Goal: Task Accomplishment & Management: Use online tool/utility

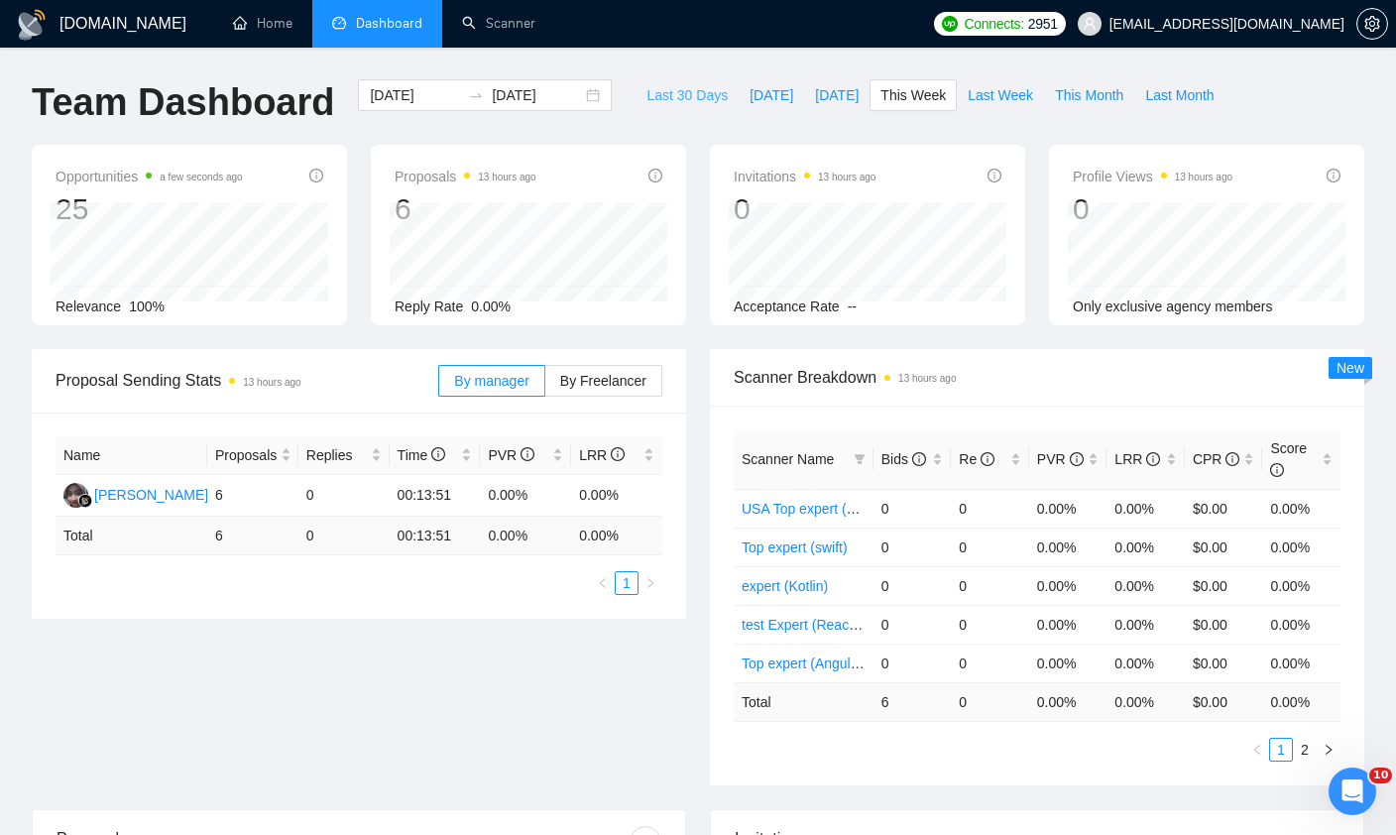
click at [659, 100] on span "Last 30 Days" at bounding box center [686, 95] width 81 height 22
type input "[DATE]"
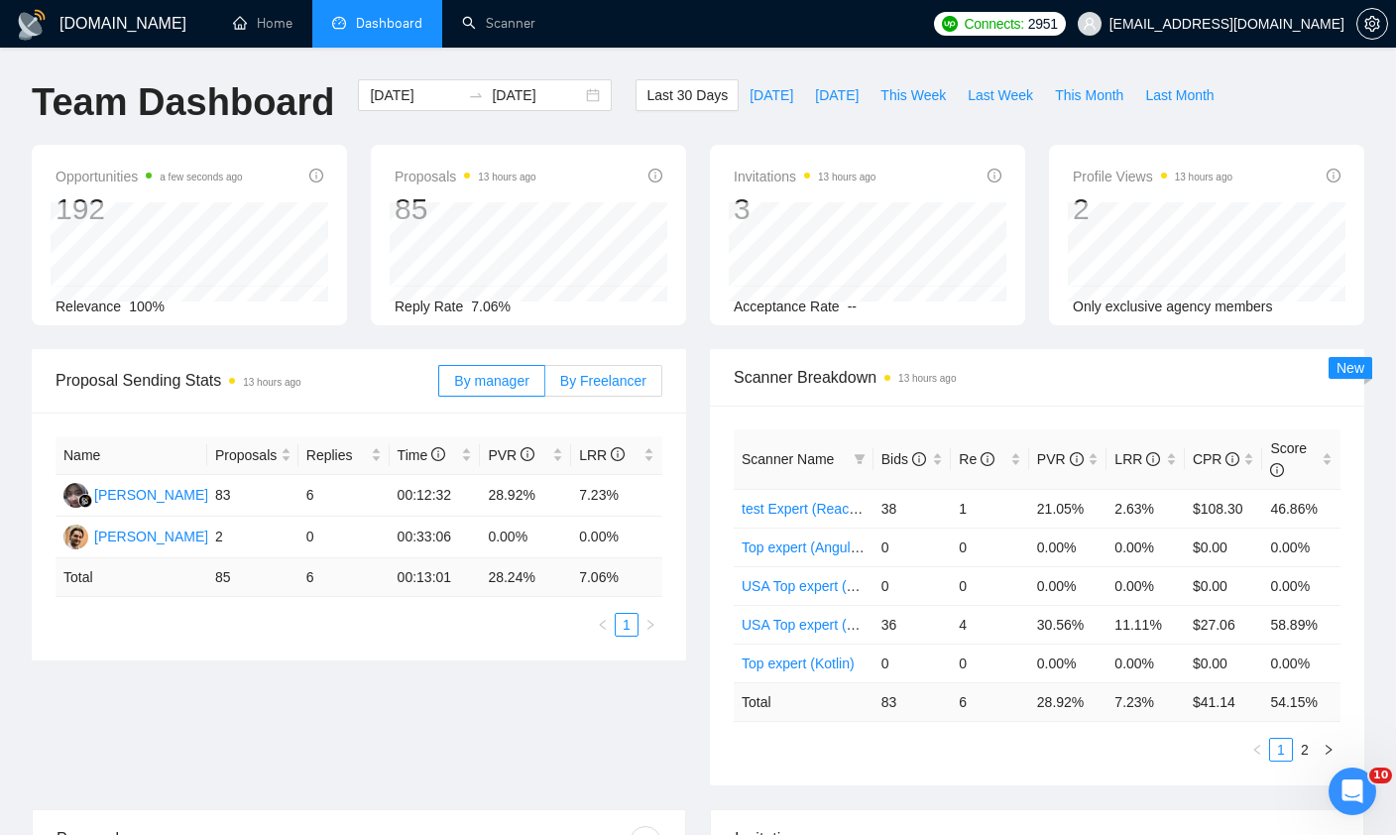
click at [592, 385] on span "By Freelancer" at bounding box center [603, 381] width 86 height 16
click at [545, 386] on input "By Freelancer" at bounding box center [545, 386] width 0 height 0
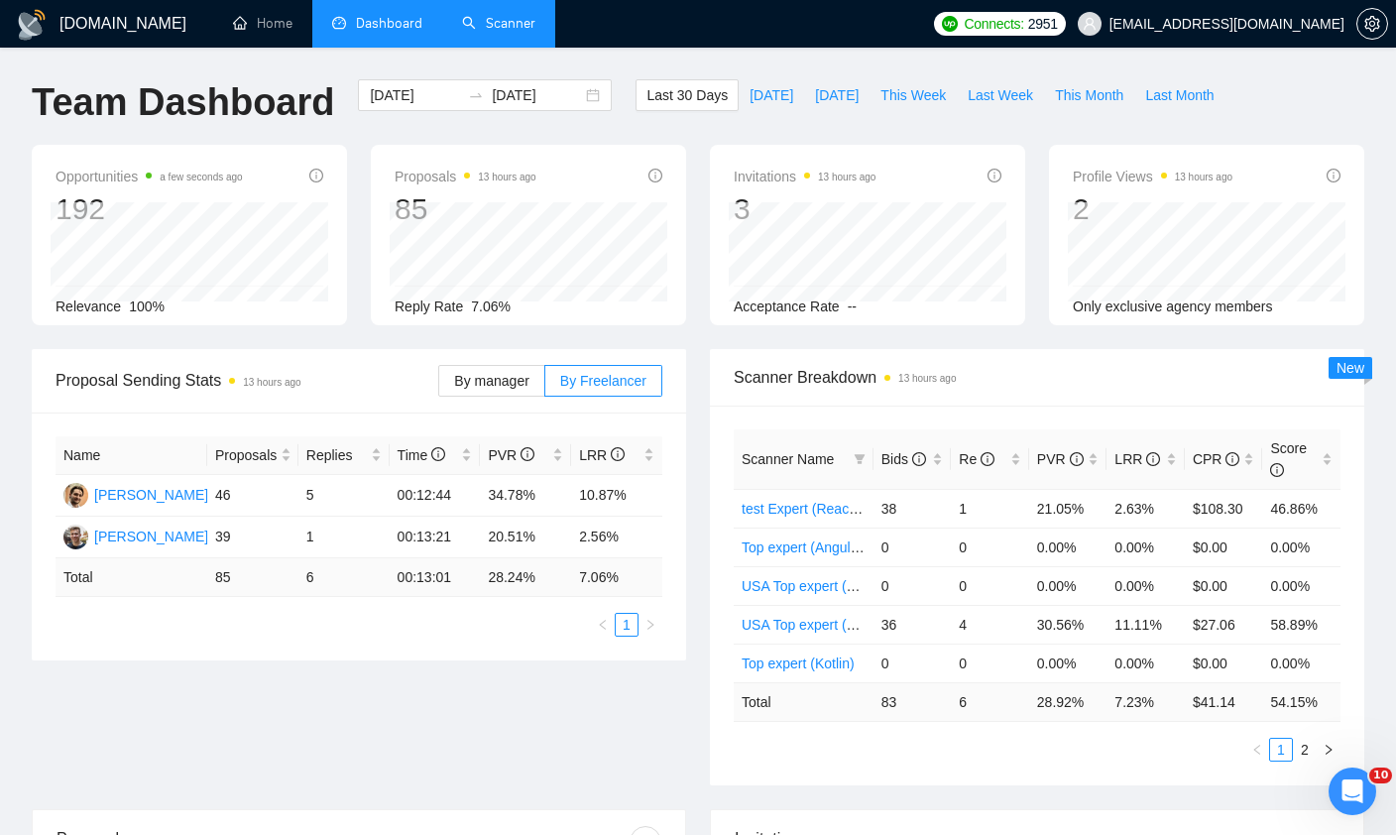
click at [491, 32] on link "Scanner" at bounding box center [498, 23] width 73 height 17
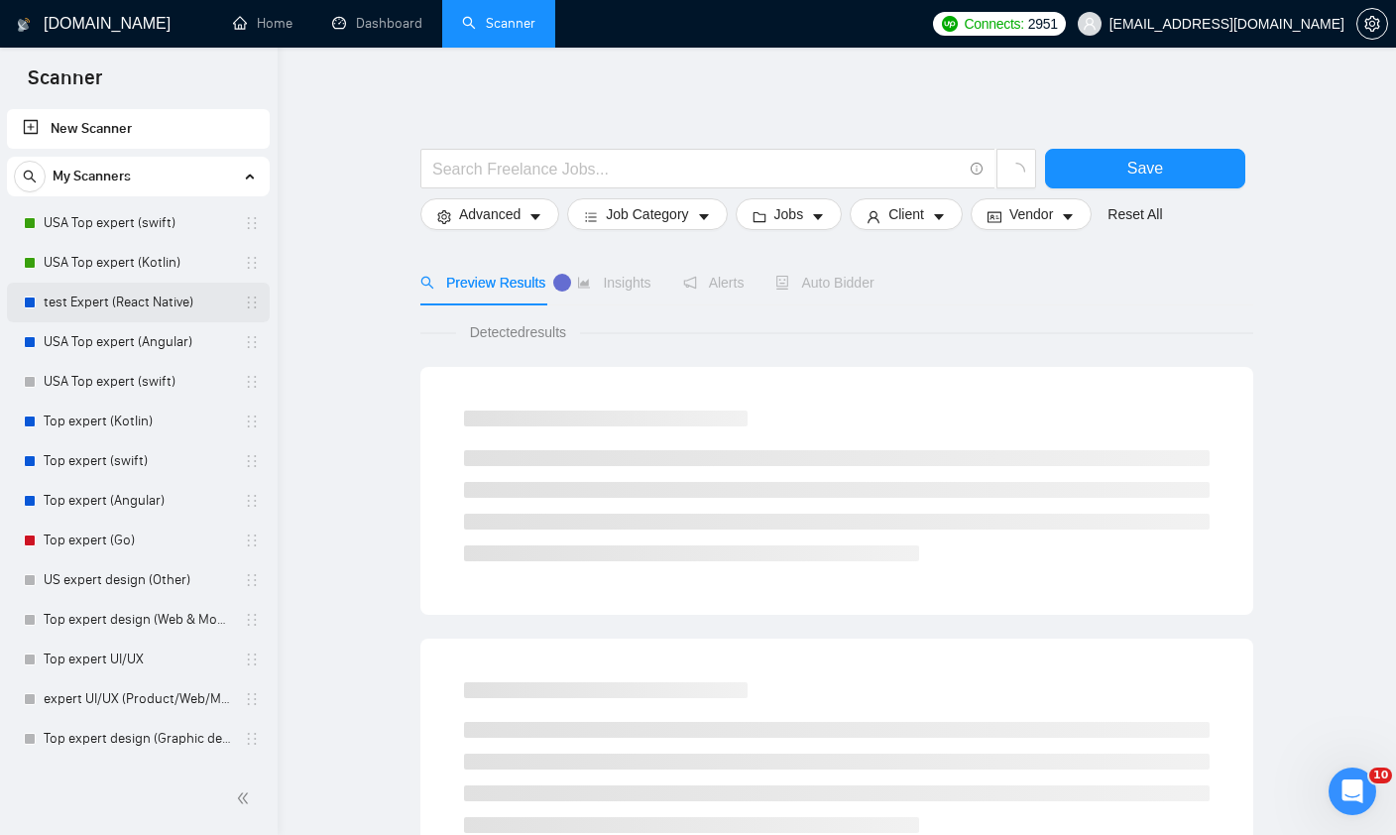
click at [66, 295] on link "test Expert (React Native)" at bounding box center [138, 303] width 188 height 40
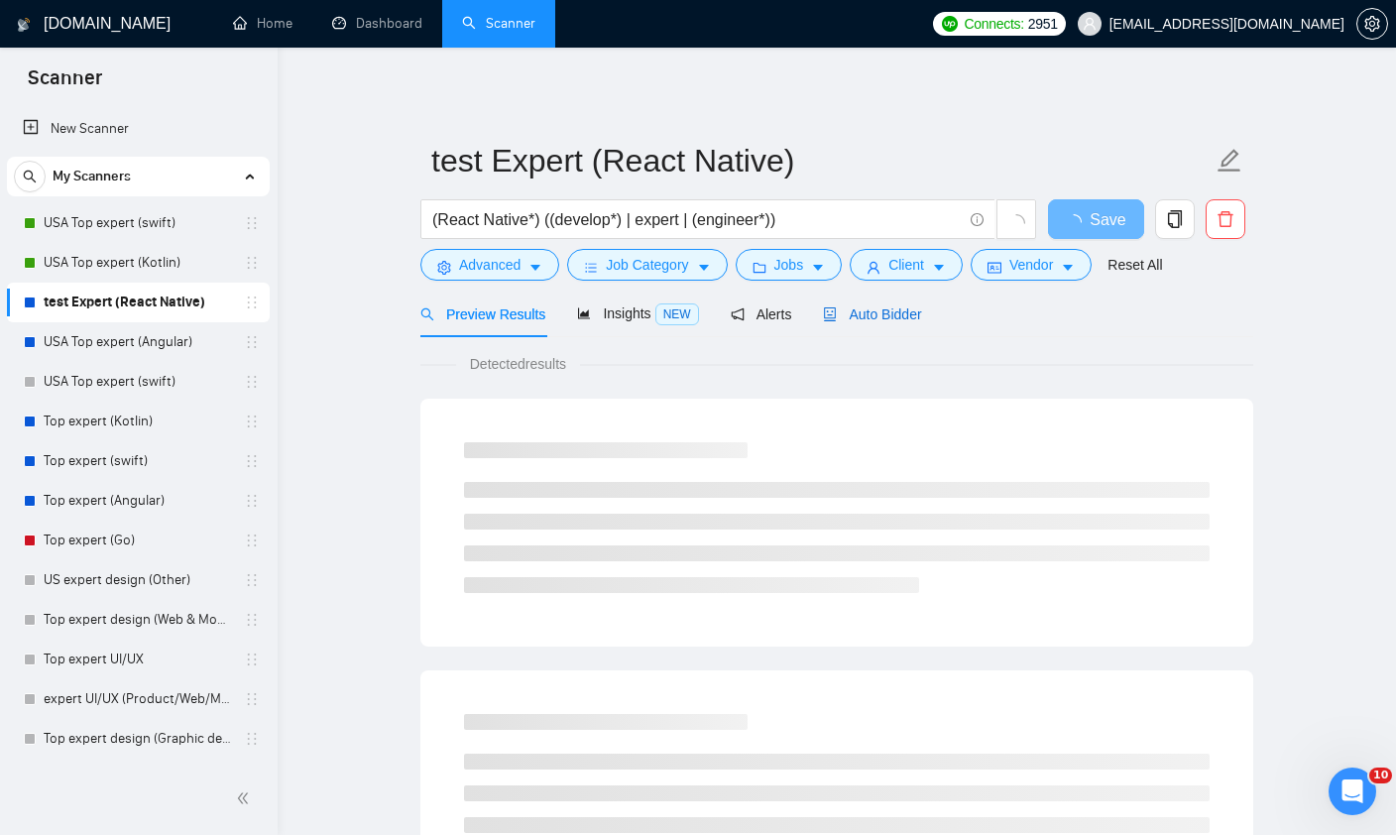
click at [889, 318] on span "Auto Bidder" at bounding box center [872, 314] width 98 height 16
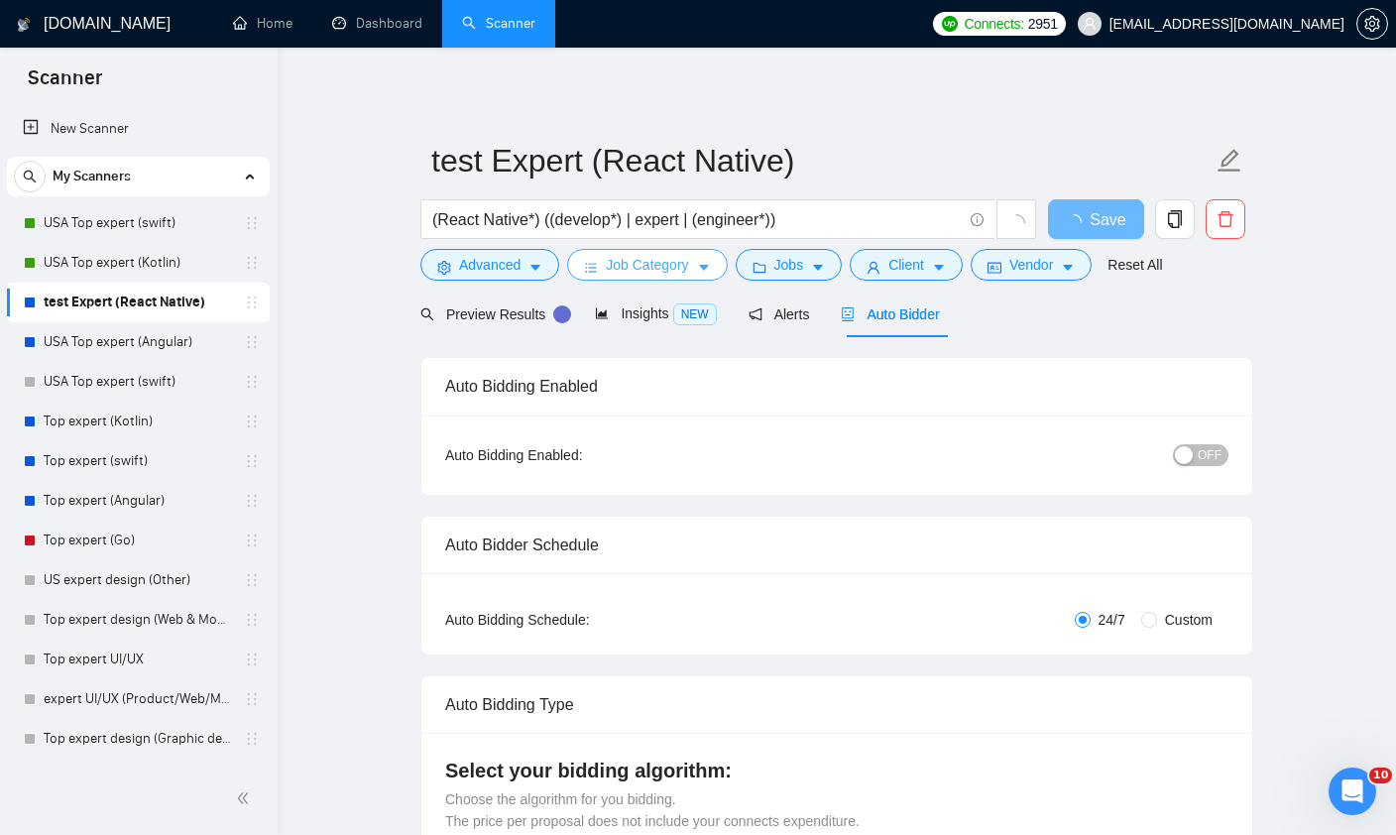
click at [703, 263] on icon "caret-down" at bounding box center [704, 268] width 14 height 14
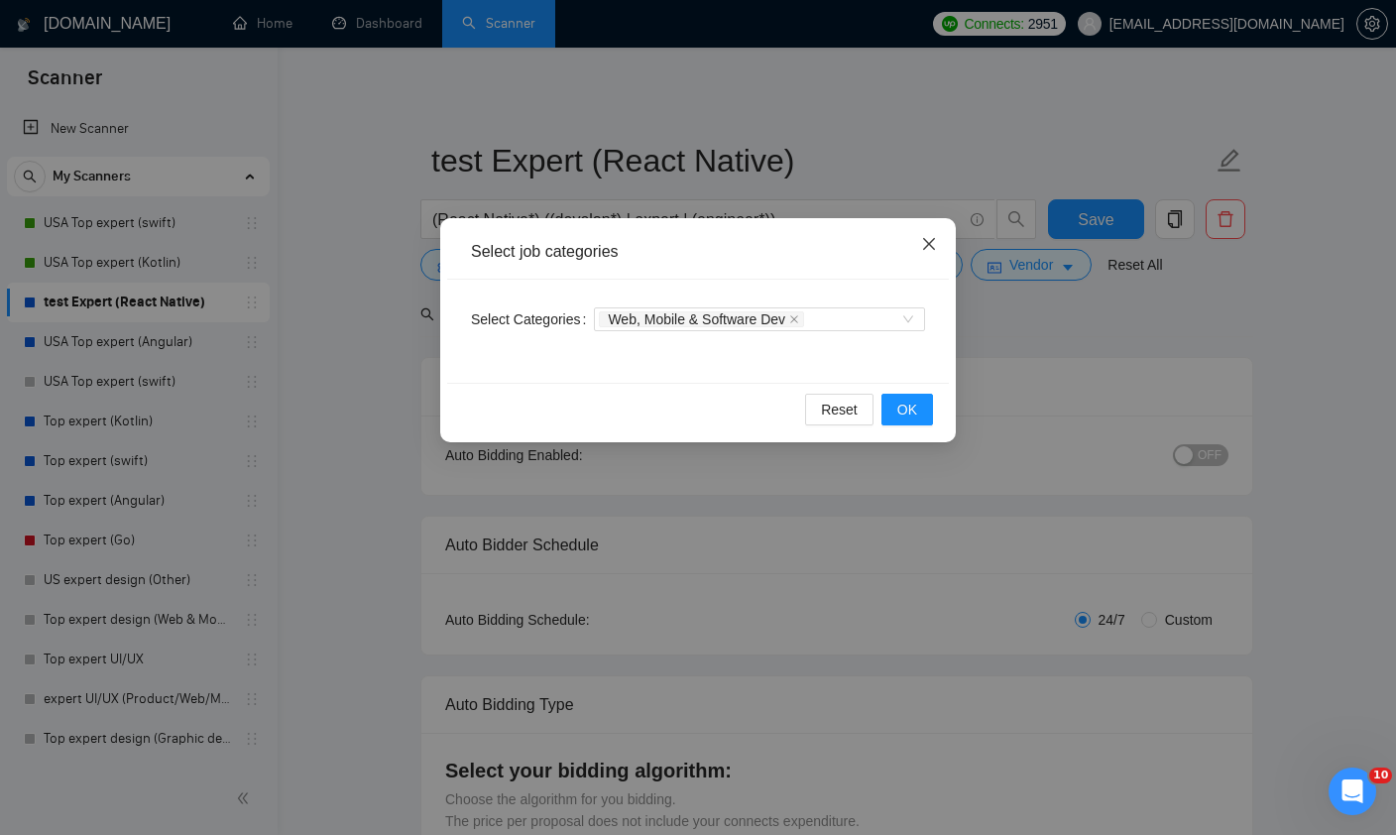
click at [939, 238] on span "Close" at bounding box center [929, 245] width 54 height 54
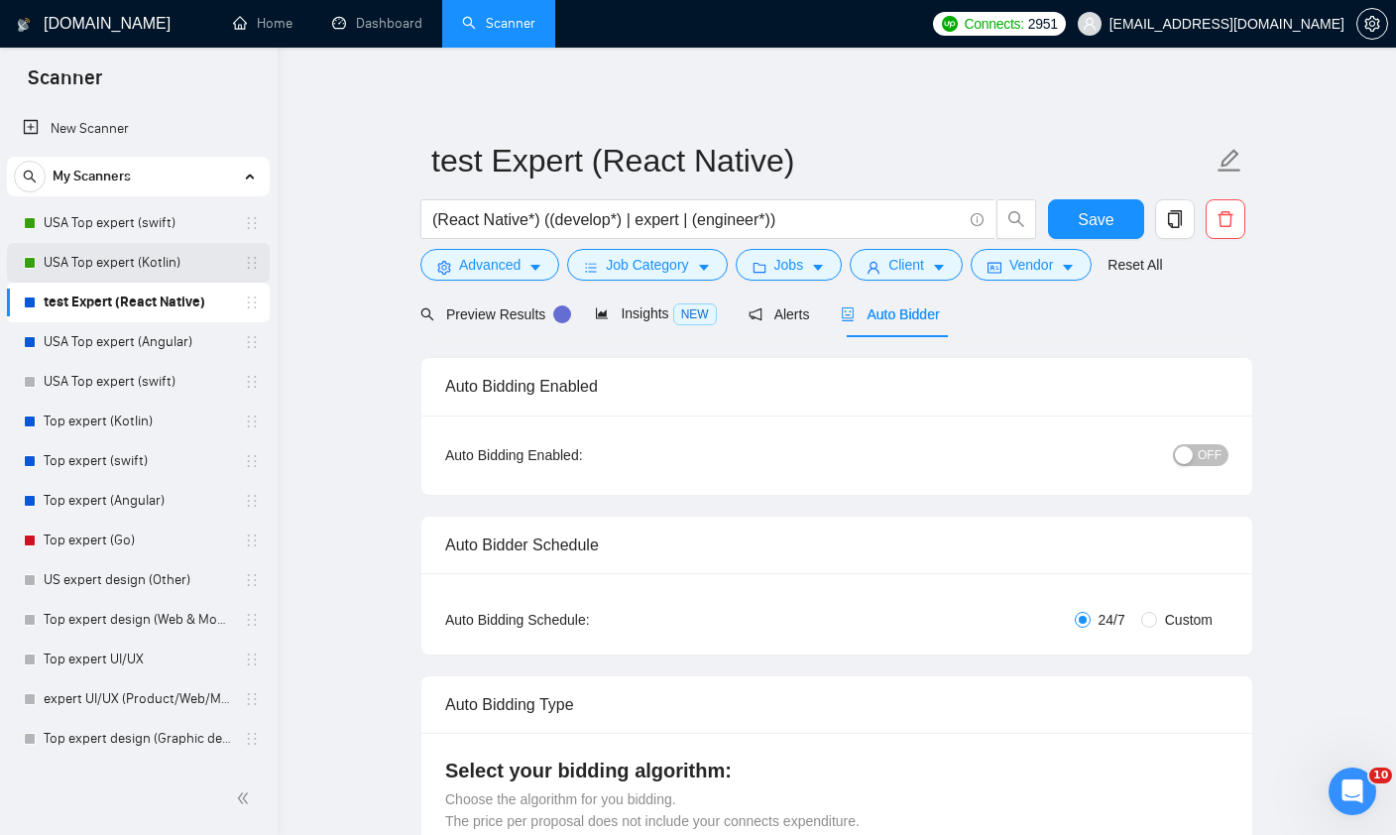
click at [126, 263] on link "USA Top expert (Kotlin)" at bounding box center [138, 263] width 188 height 40
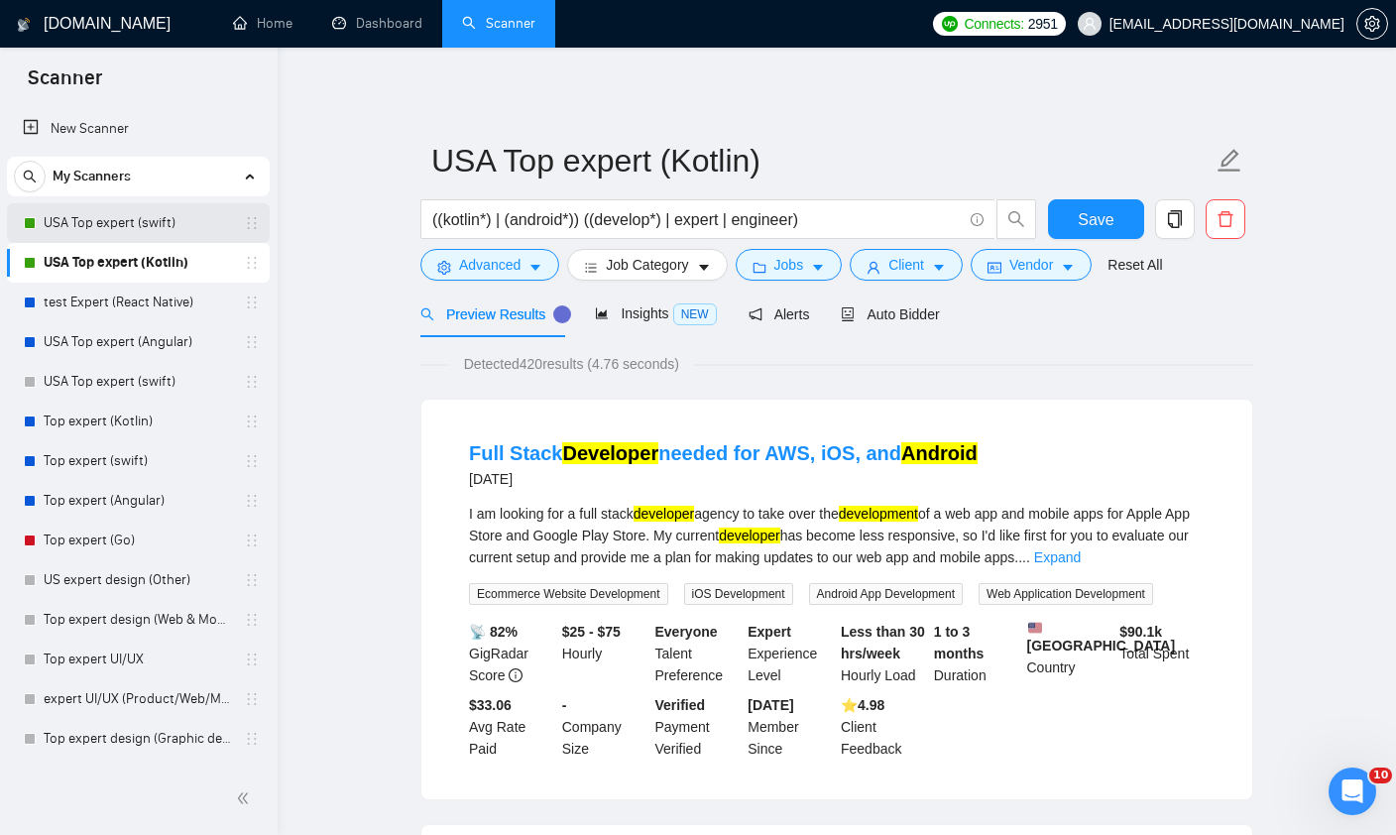
click at [114, 231] on link "USA Top expert (swift)" at bounding box center [138, 223] width 188 height 40
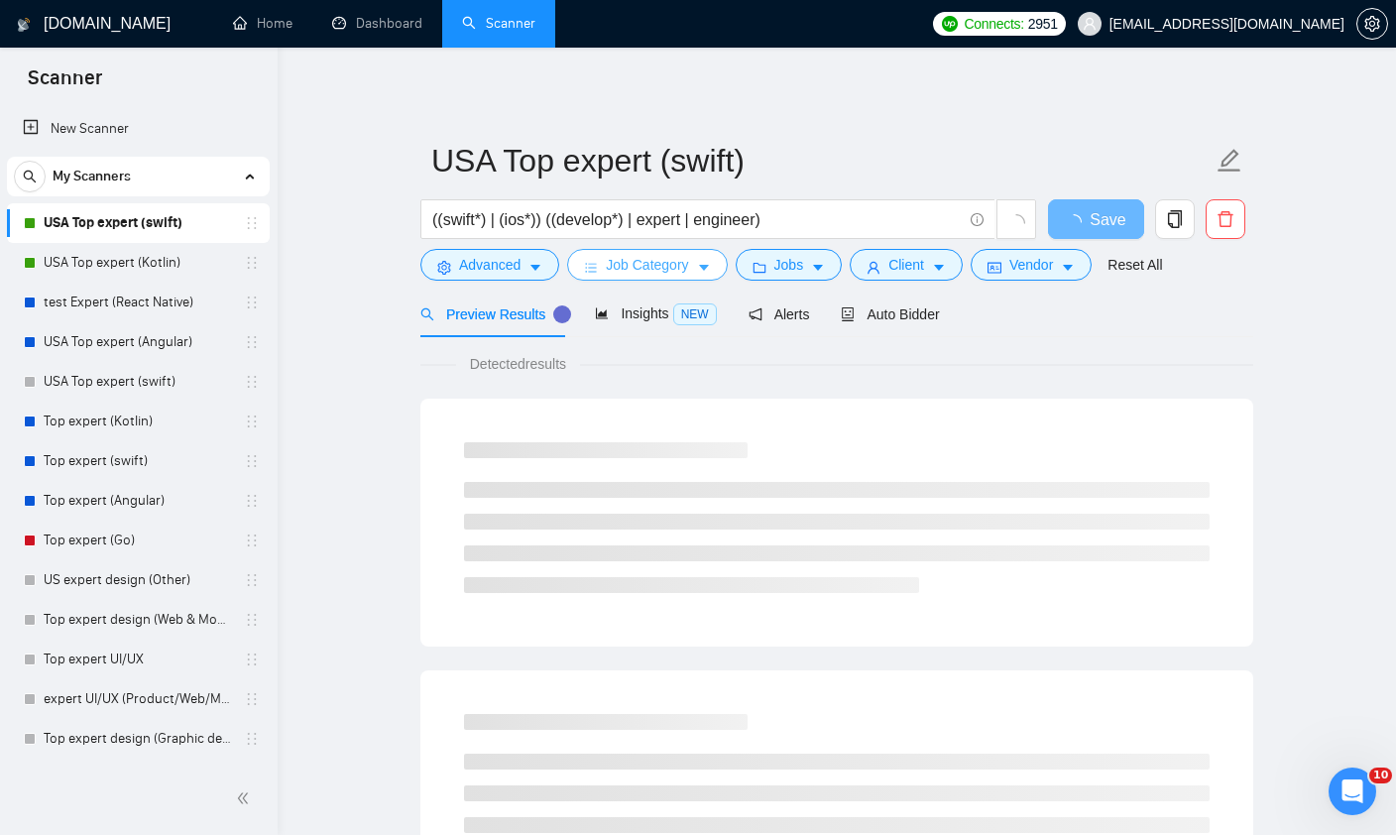
click at [702, 265] on icon "caret-down" at bounding box center [704, 268] width 14 height 14
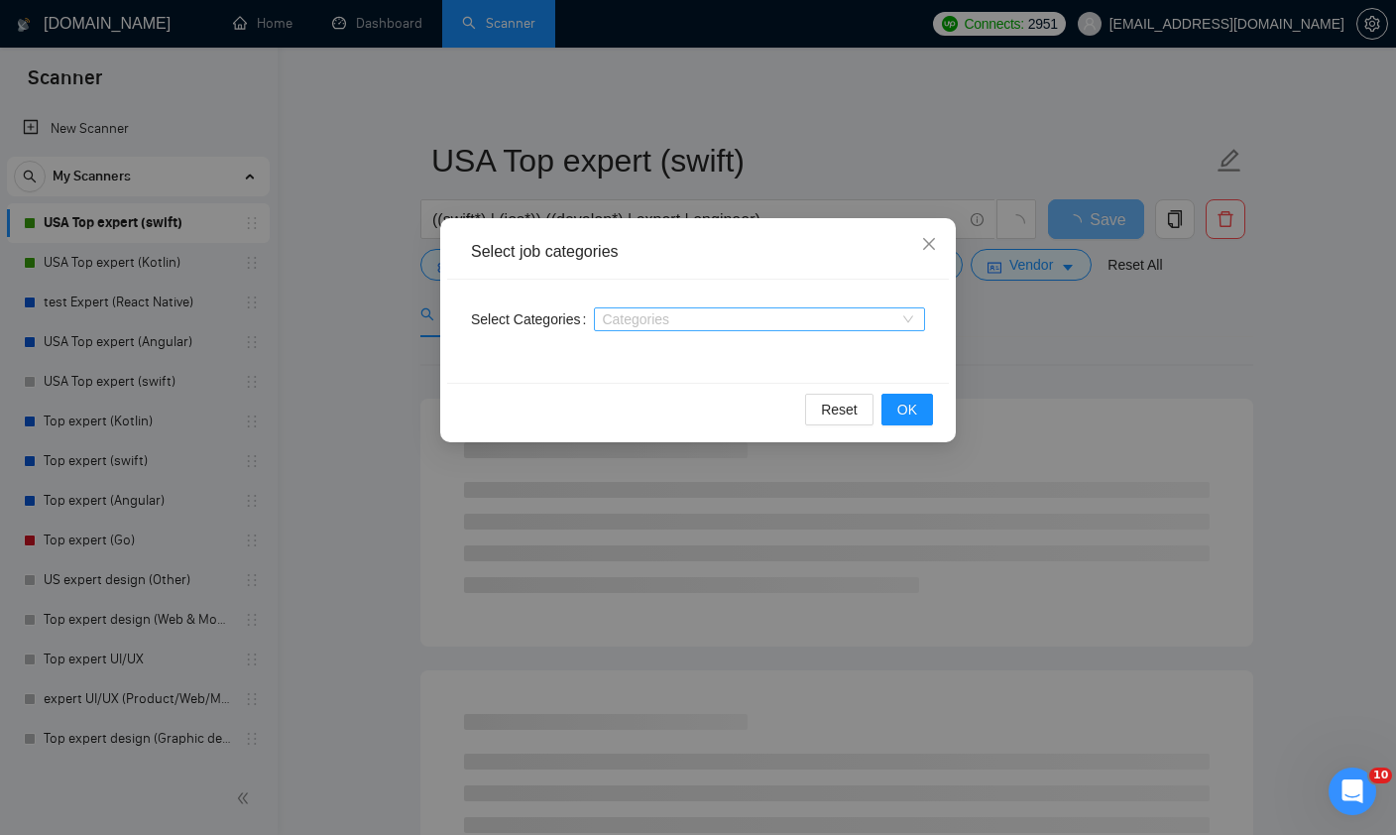
click at [754, 321] on div at bounding box center [749, 319] width 301 height 16
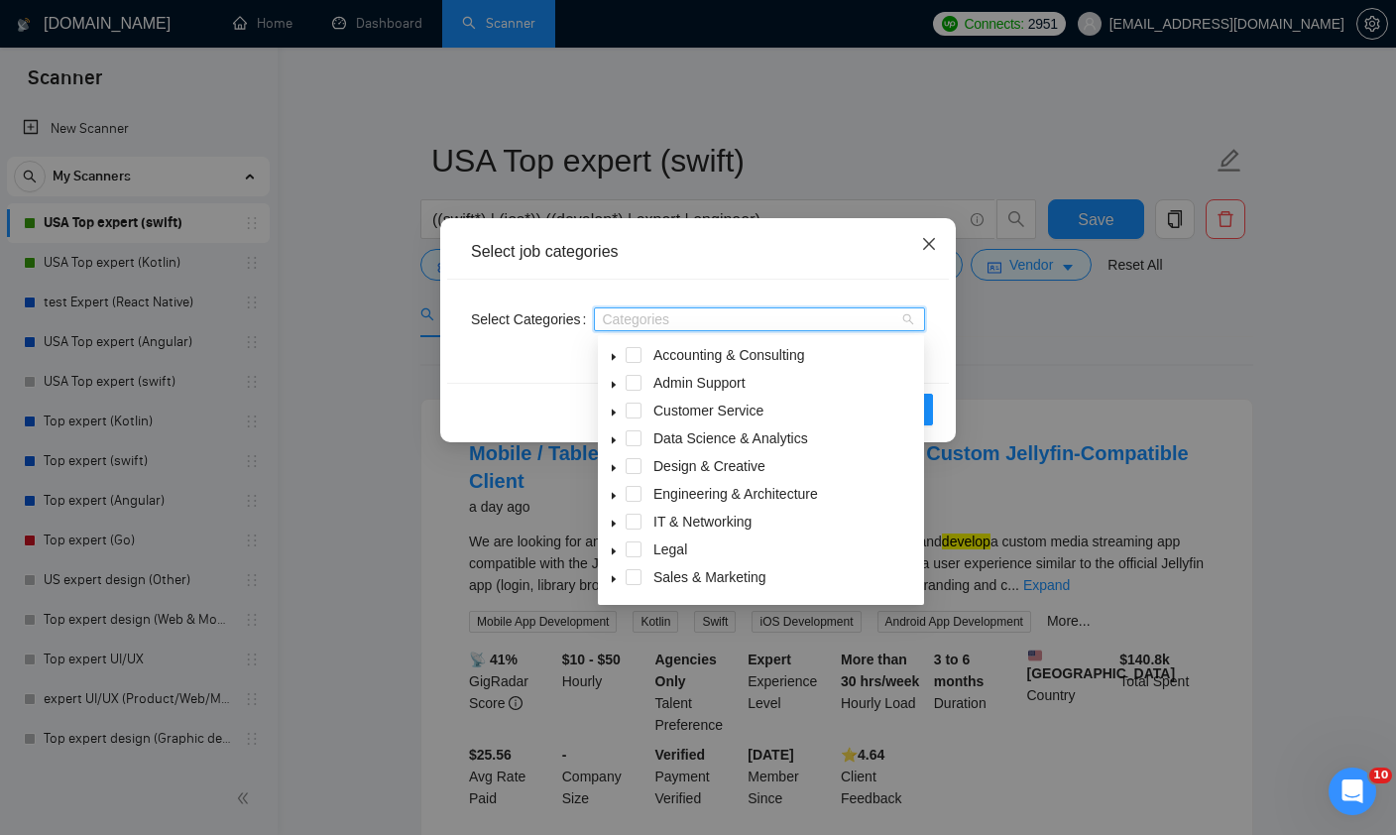
click at [930, 243] on icon "close" at bounding box center [929, 244] width 12 height 12
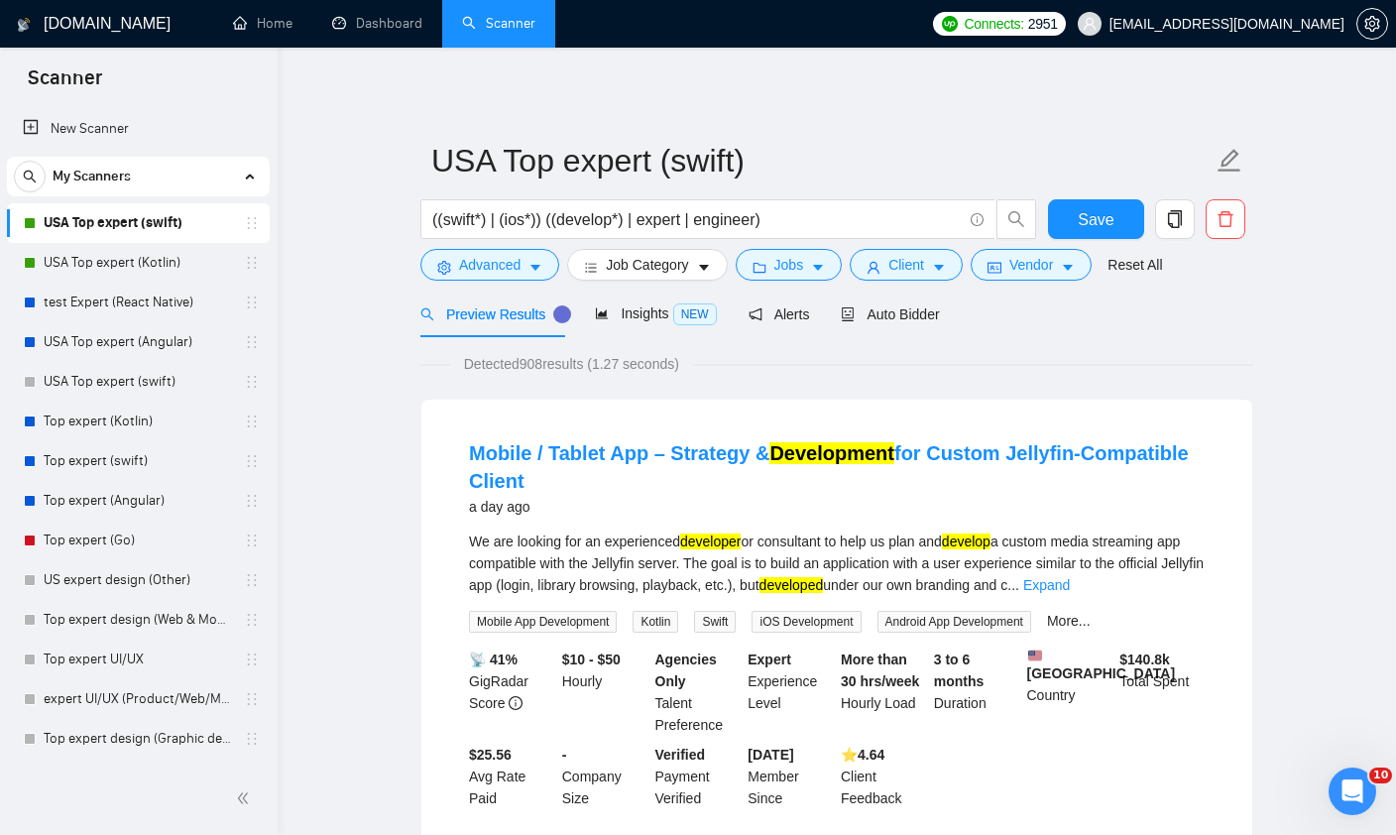
click at [634, 283] on form "USA Top expert ([PERSON_NAME]) ((swift*) | (ios*)) ((develop*) | expert | engin…" at bounding box center [836, 210] width 833 height 162
click at [637, 269] on span "Job Category" at bounding box center [647, 265] width 82 height 22
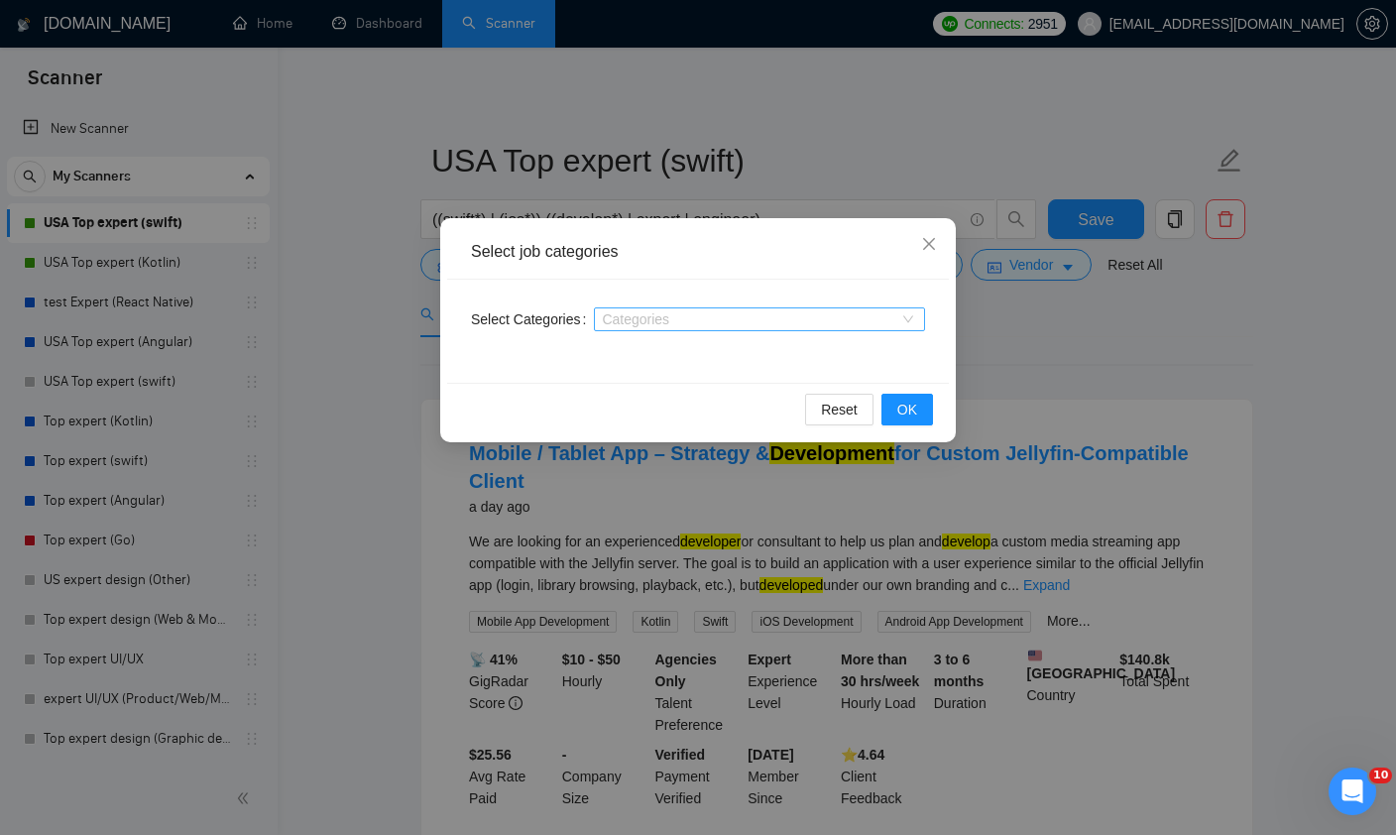
click at [667, 324] on div at bounding box center [749, 319] width 301 height 16
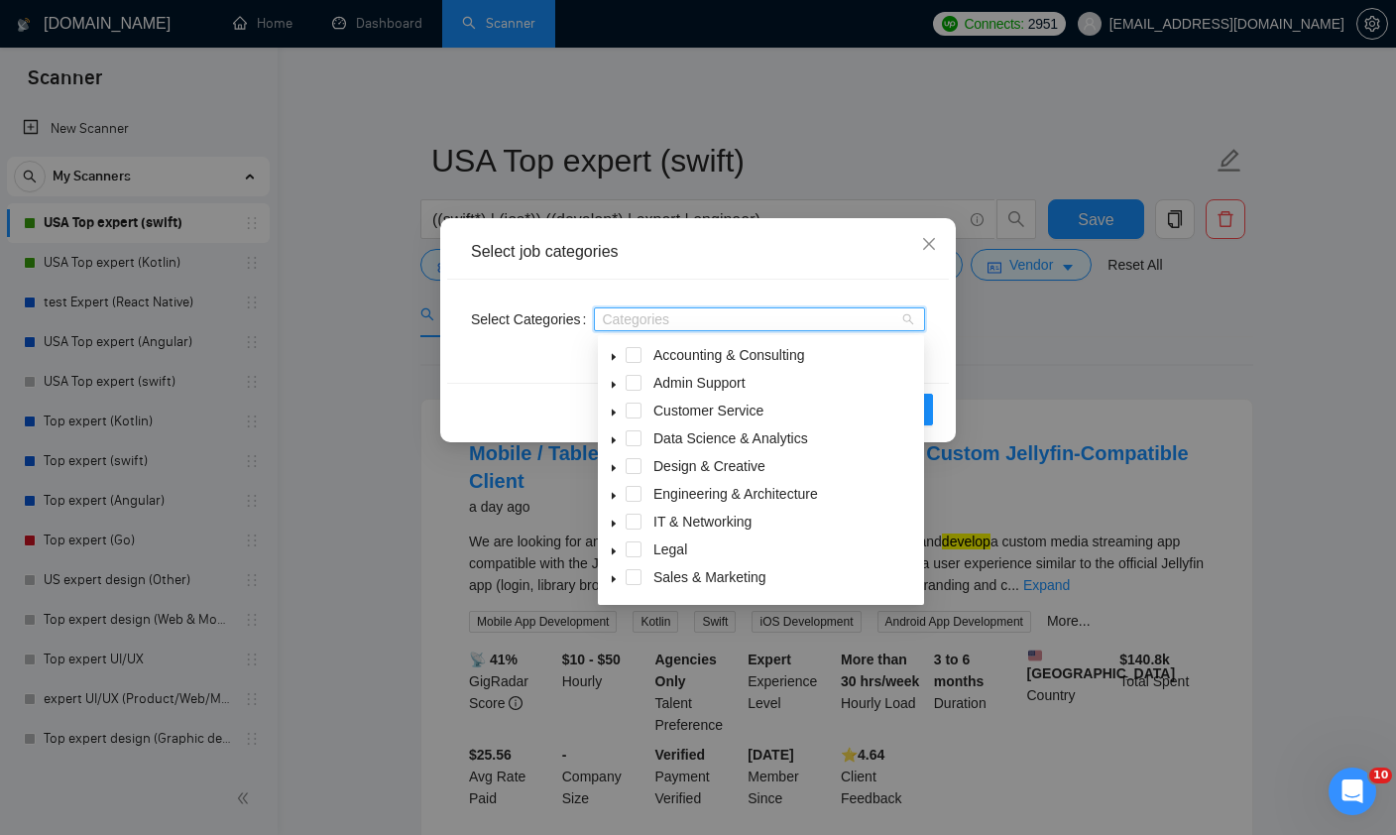
click at [618, 498] on icon "caret-down" at bounding box center [614, 496] width 10 height 10
click at [618, 497] on icon "caret-down" at bounding box center [614, 496] width 10 height 10
click at [617, 521] on icon "caret-down" at bounding box center [614, 523] width 10 height 10
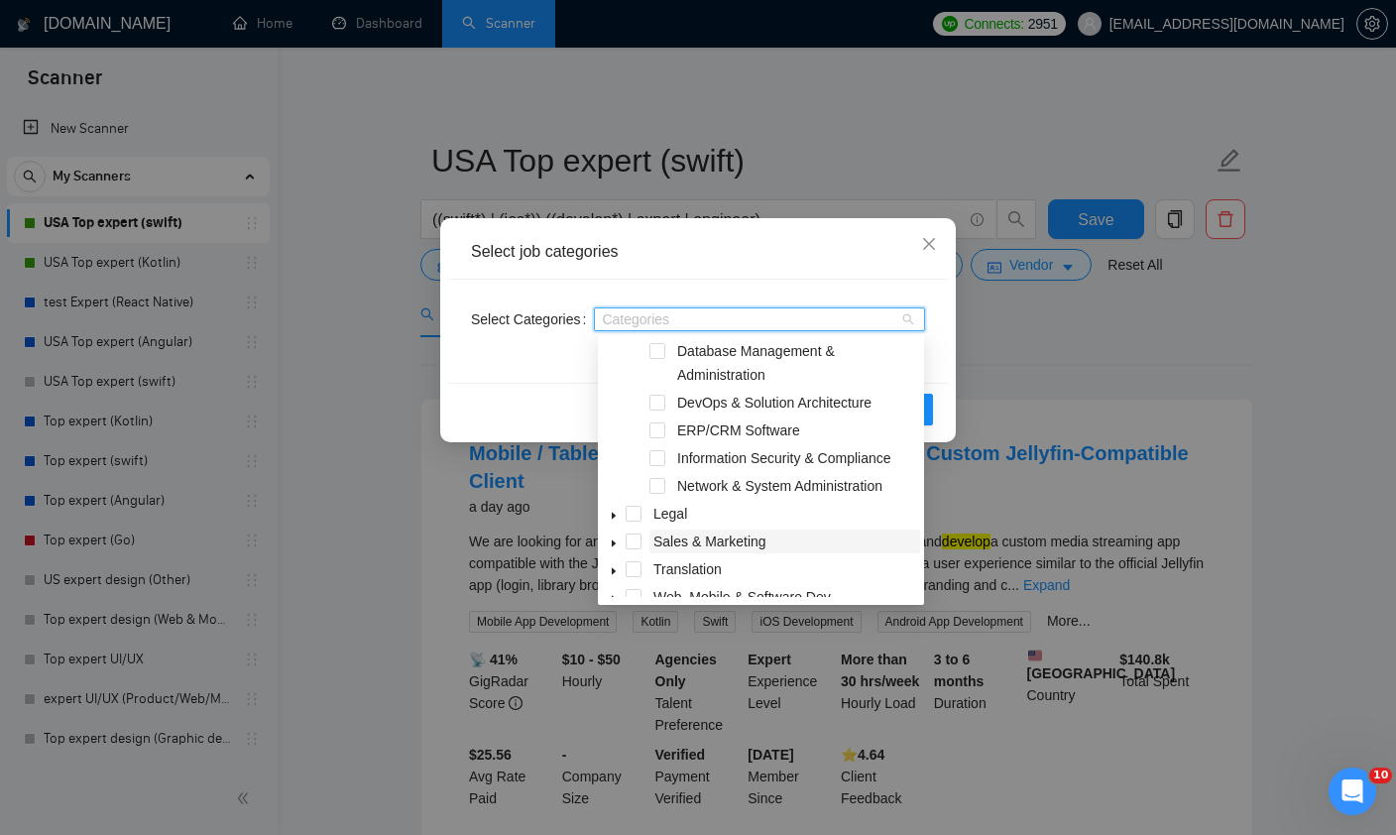
scroll to position [242, 0]
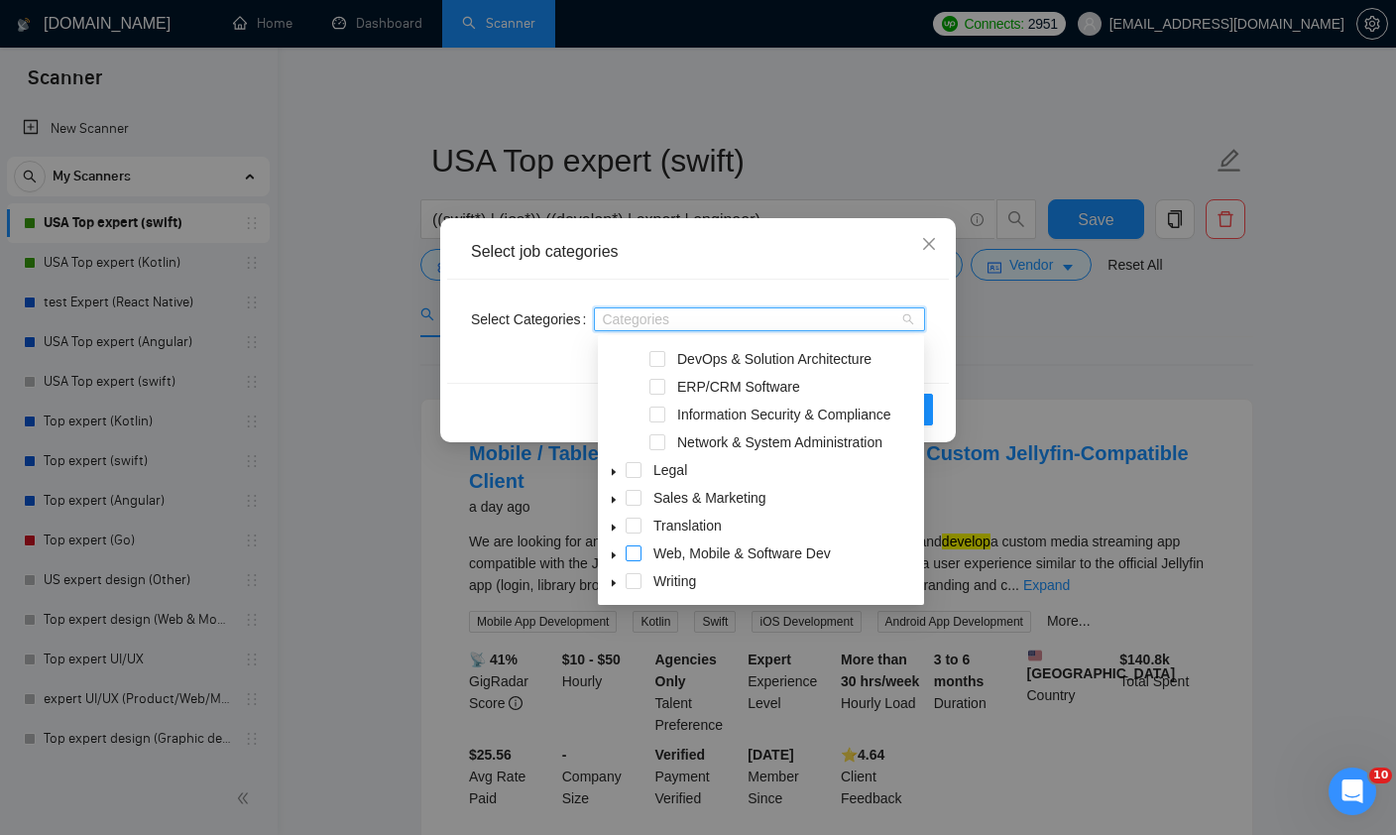
click at [626, 553] on span at bounding box center [634, 553] width 16 height 16
click at [757, 267] on div "Select job categories" at bounding box center [698, 252] width 502 height 55
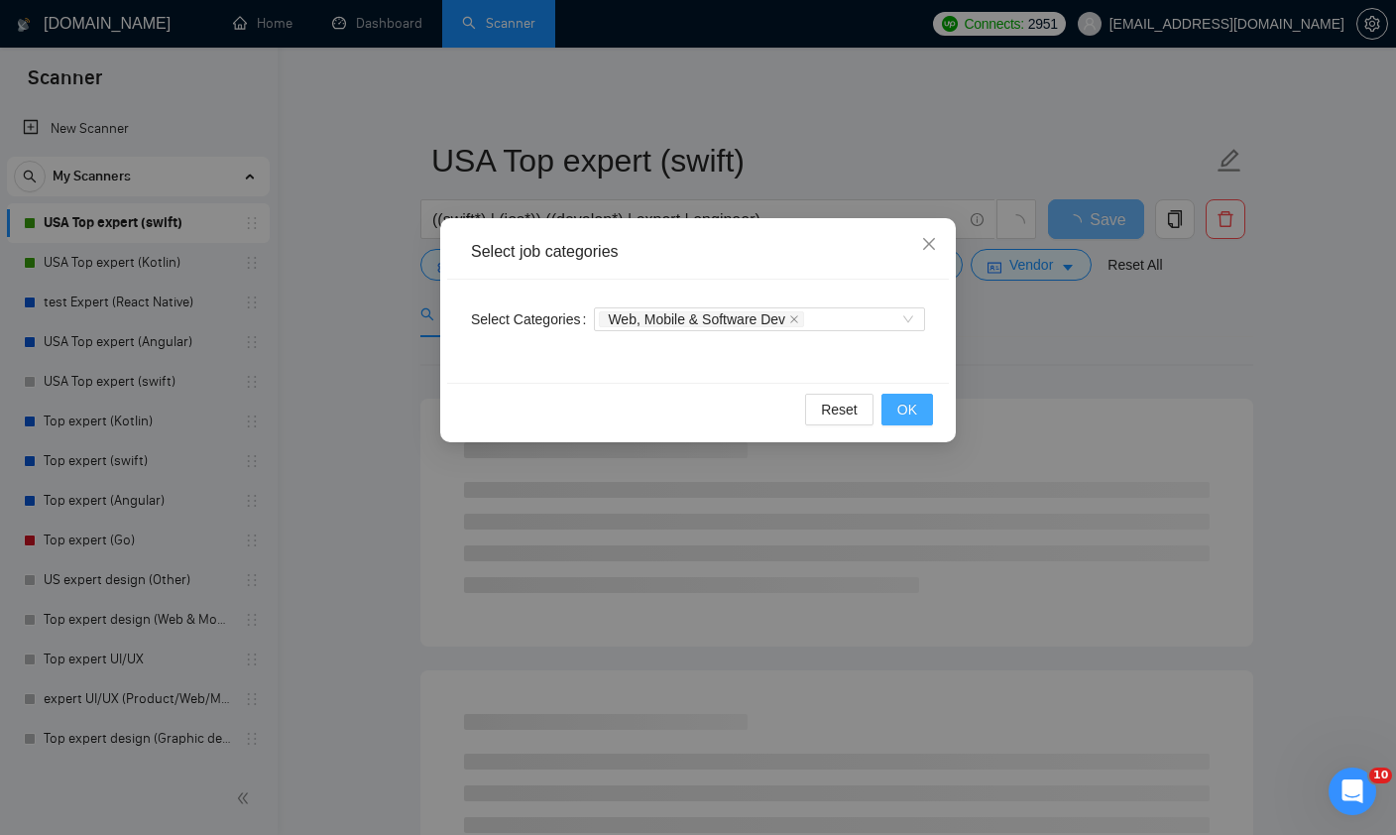
click at [902, 406] on span "OK" at bounding box center [907, 410] width 20 height 22
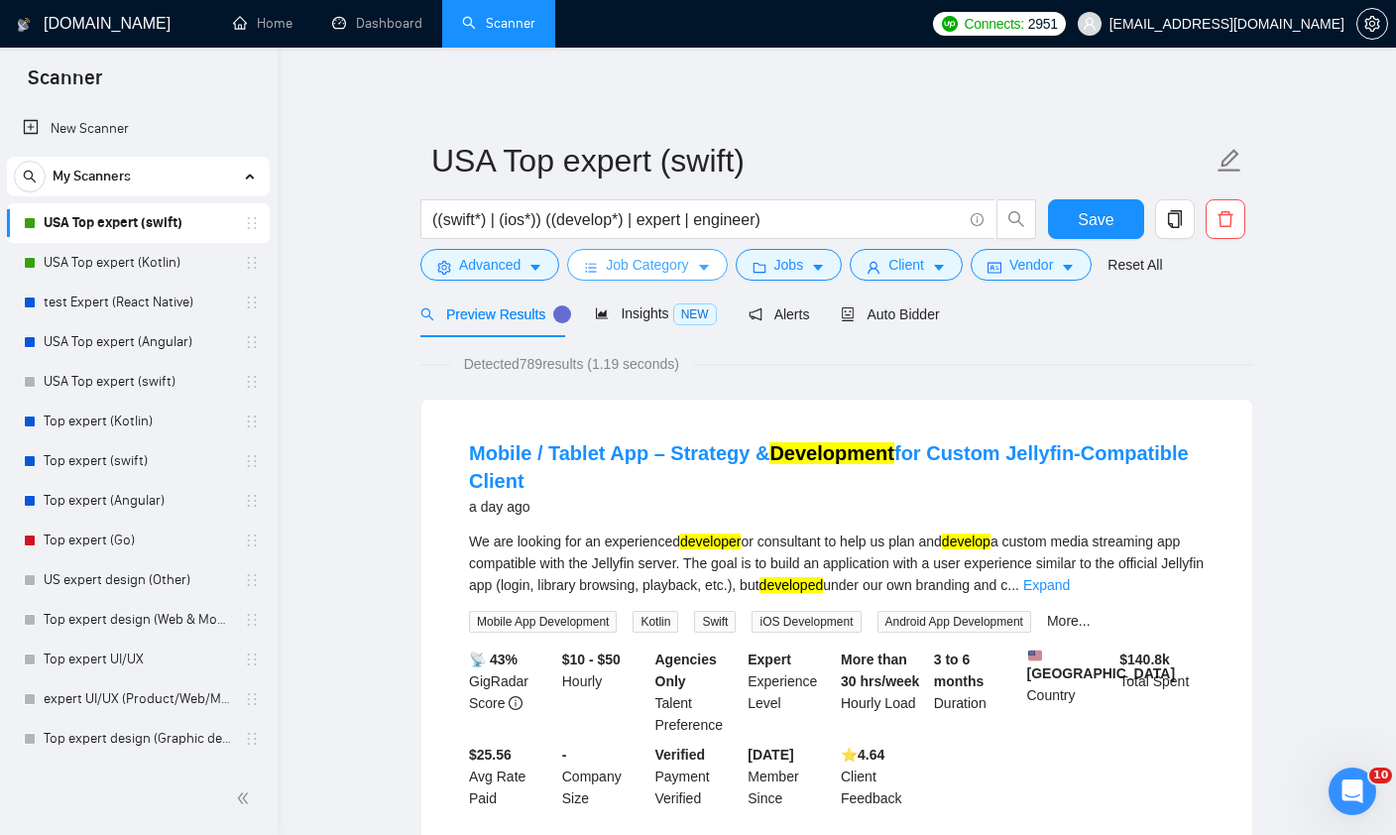
click at [663, 274] on span "Job Category" at bounding box center [647, 265] width 82 height 22
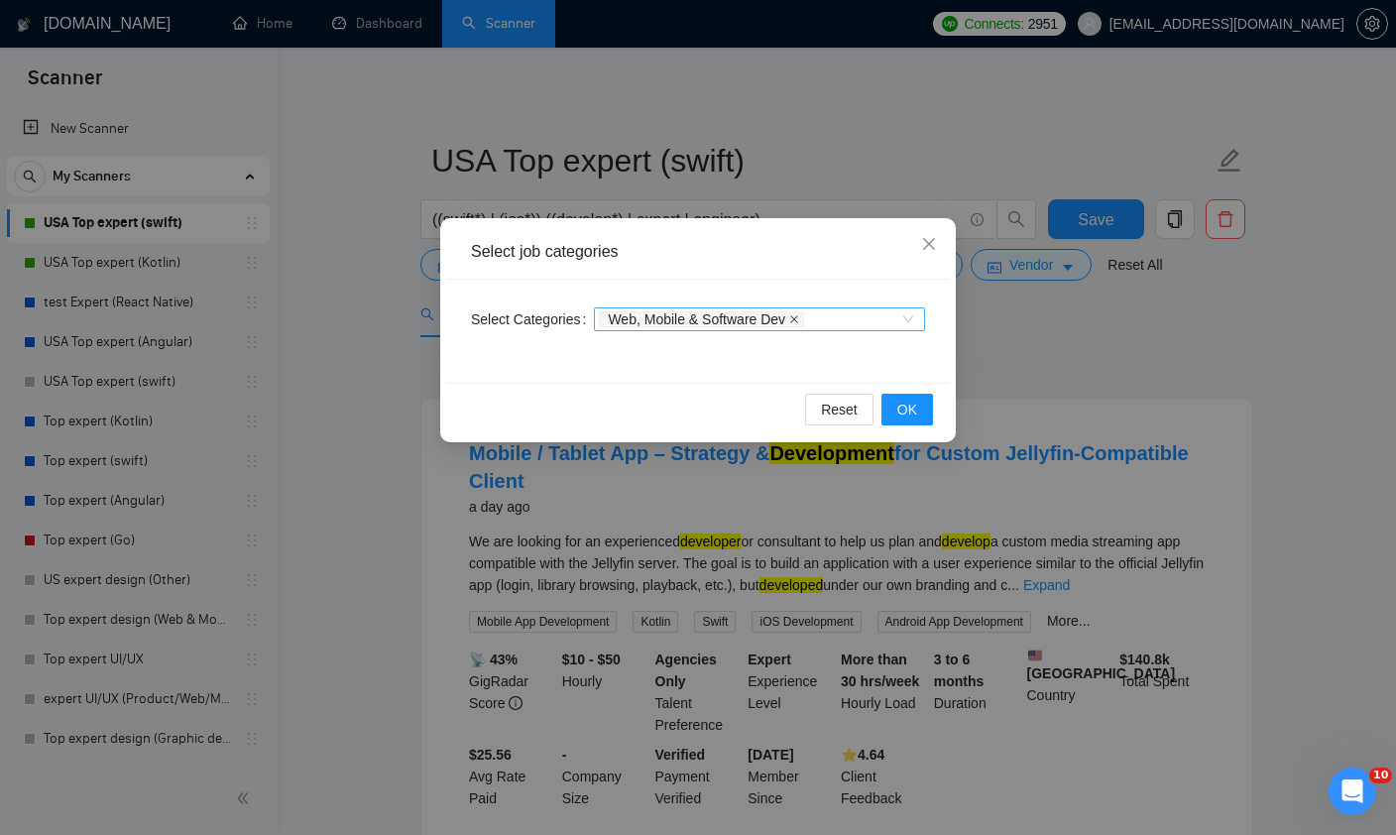
click at [799, 319] on icon "close" at bounding box center [794, 319] width 10 height 10
click at [917, 411] on button "OK" at bounding box center [907, 410] width 52 height 32
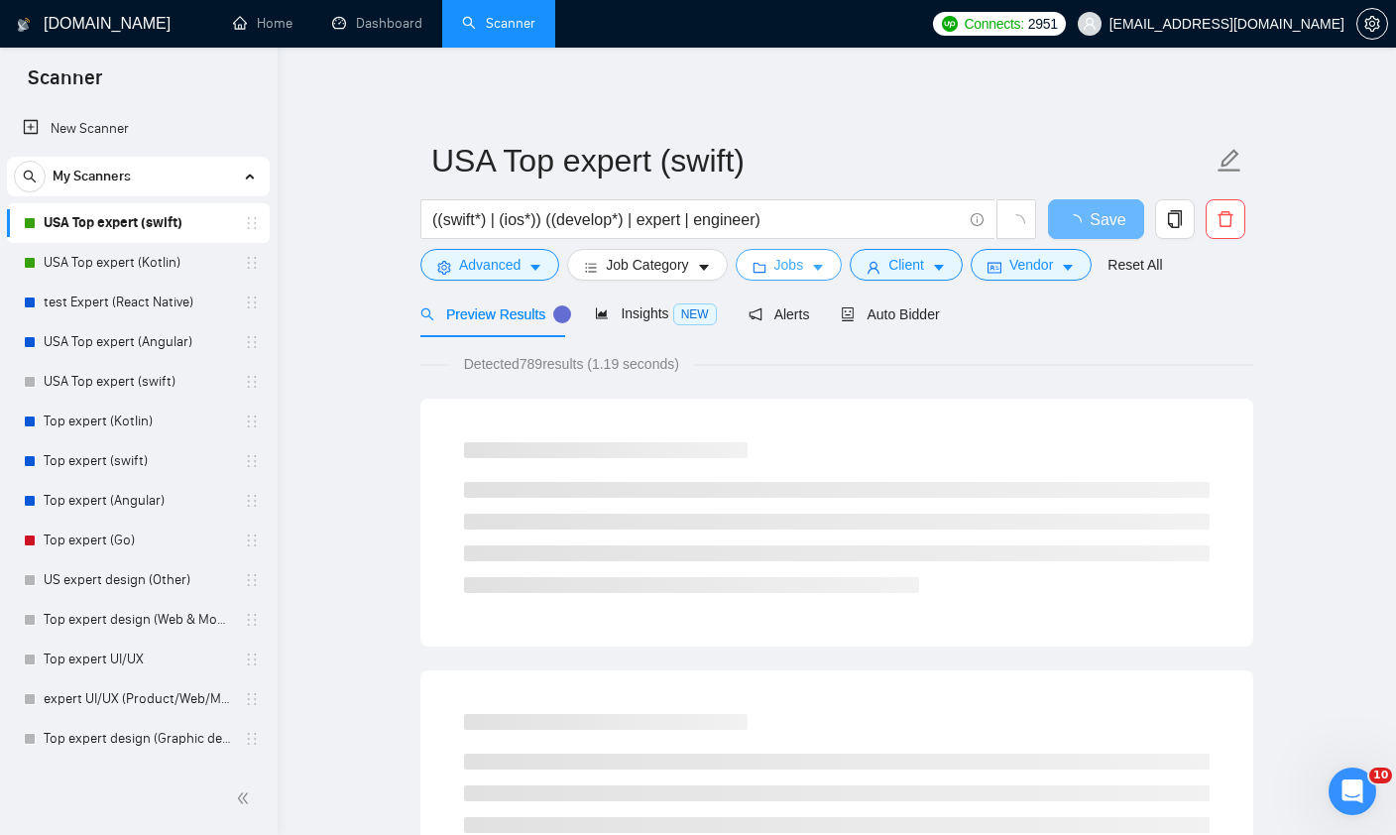
click at [811, 274] on button "Jobs" at bounding box center [789, 265] width 107 height 32
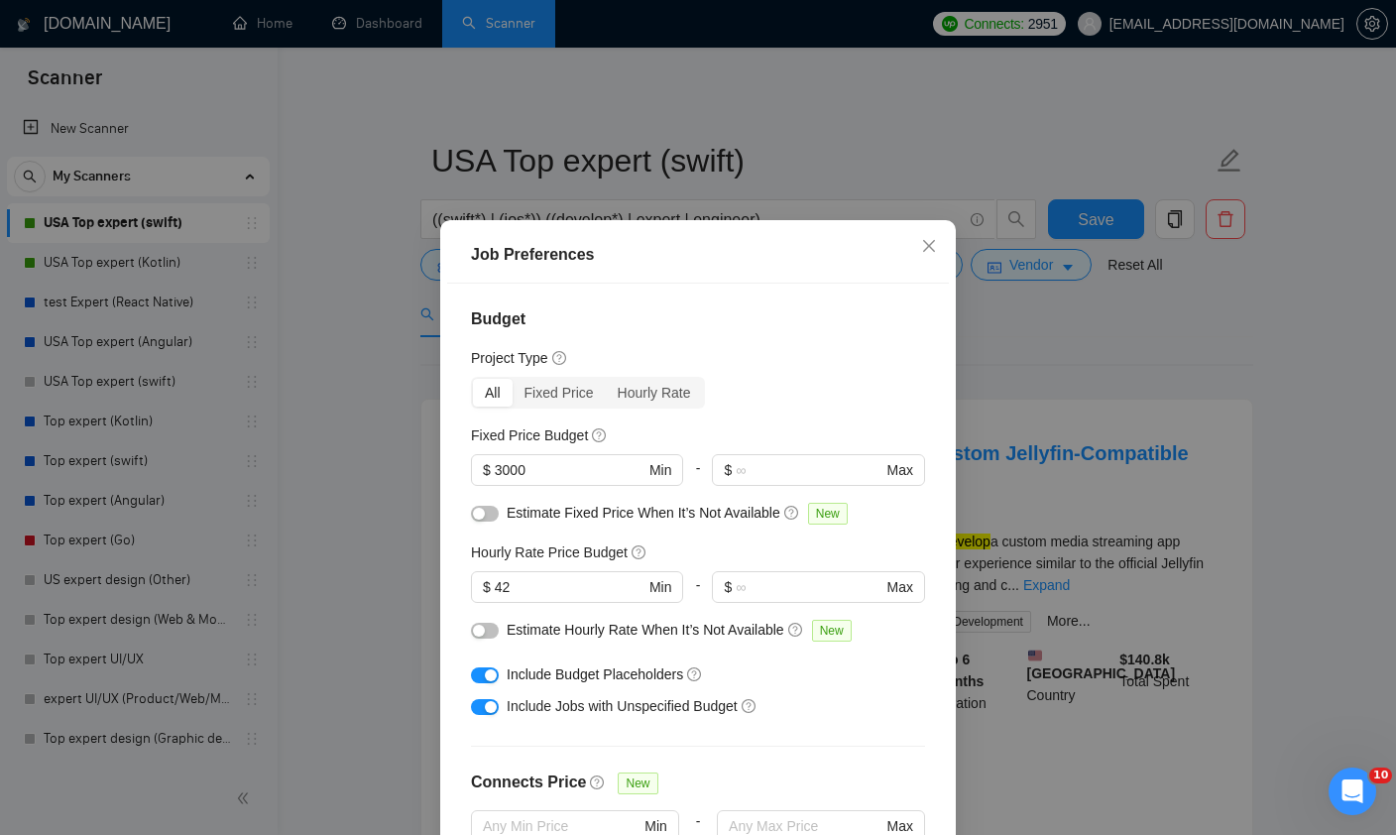
scroll to position [158, 0]
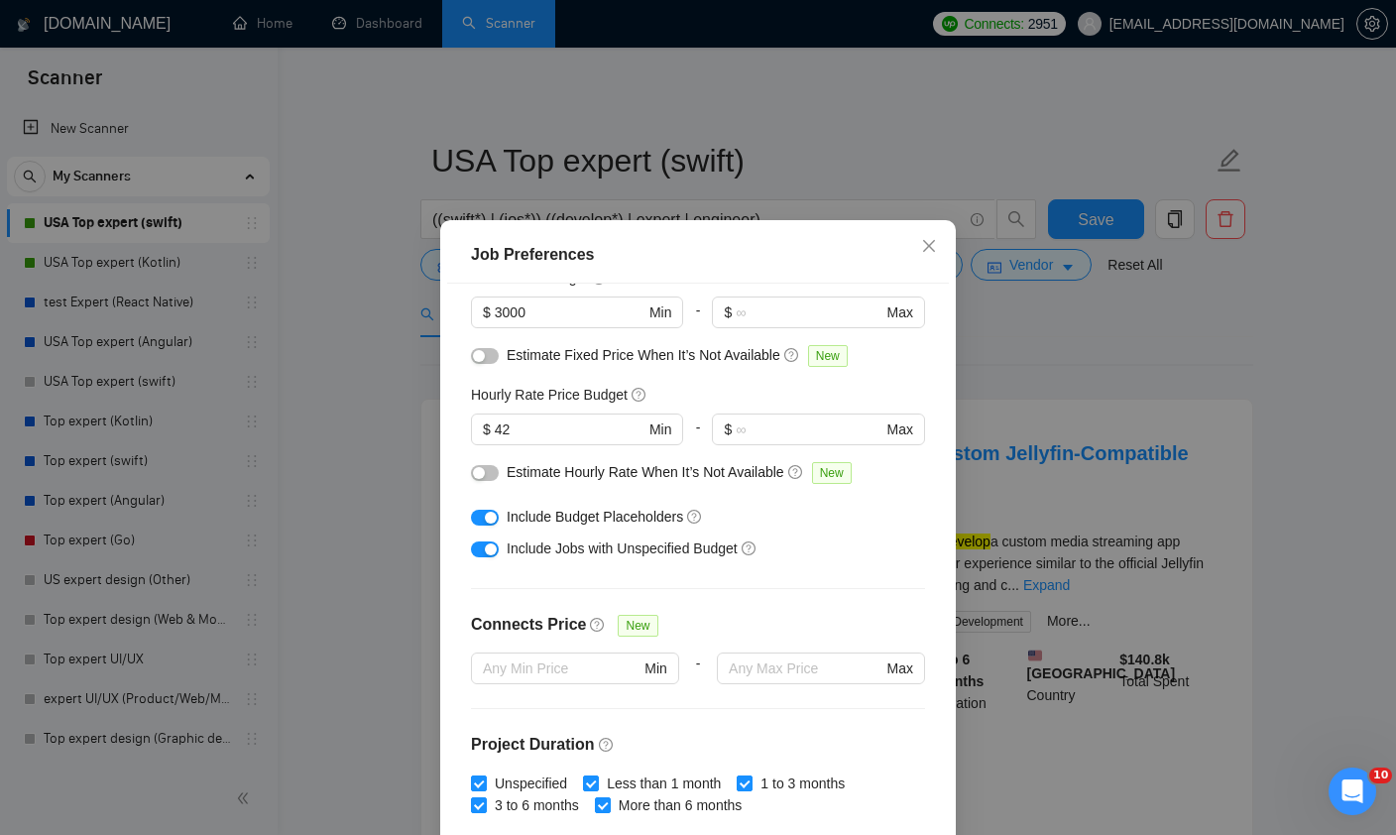
click at [480, 483] on div at bounding box center [485, 472] width 28 height 22
click at [489, 481] on button "button" at bounding box center [485, 473] width 28 height 16
click at [490, 364] on button "button" at bounding box center [485, 356] width 28 height 16
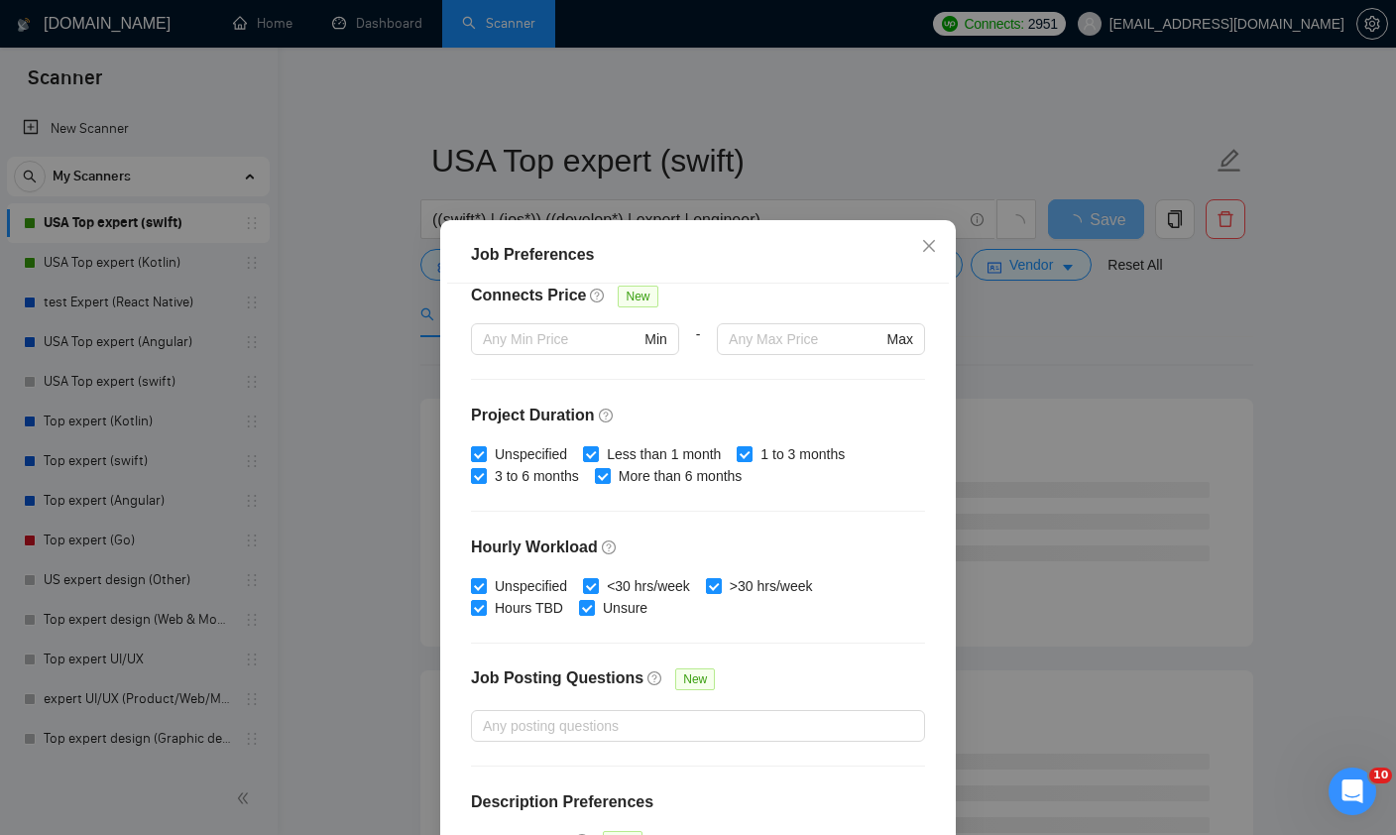
scroll to position [485, 0]
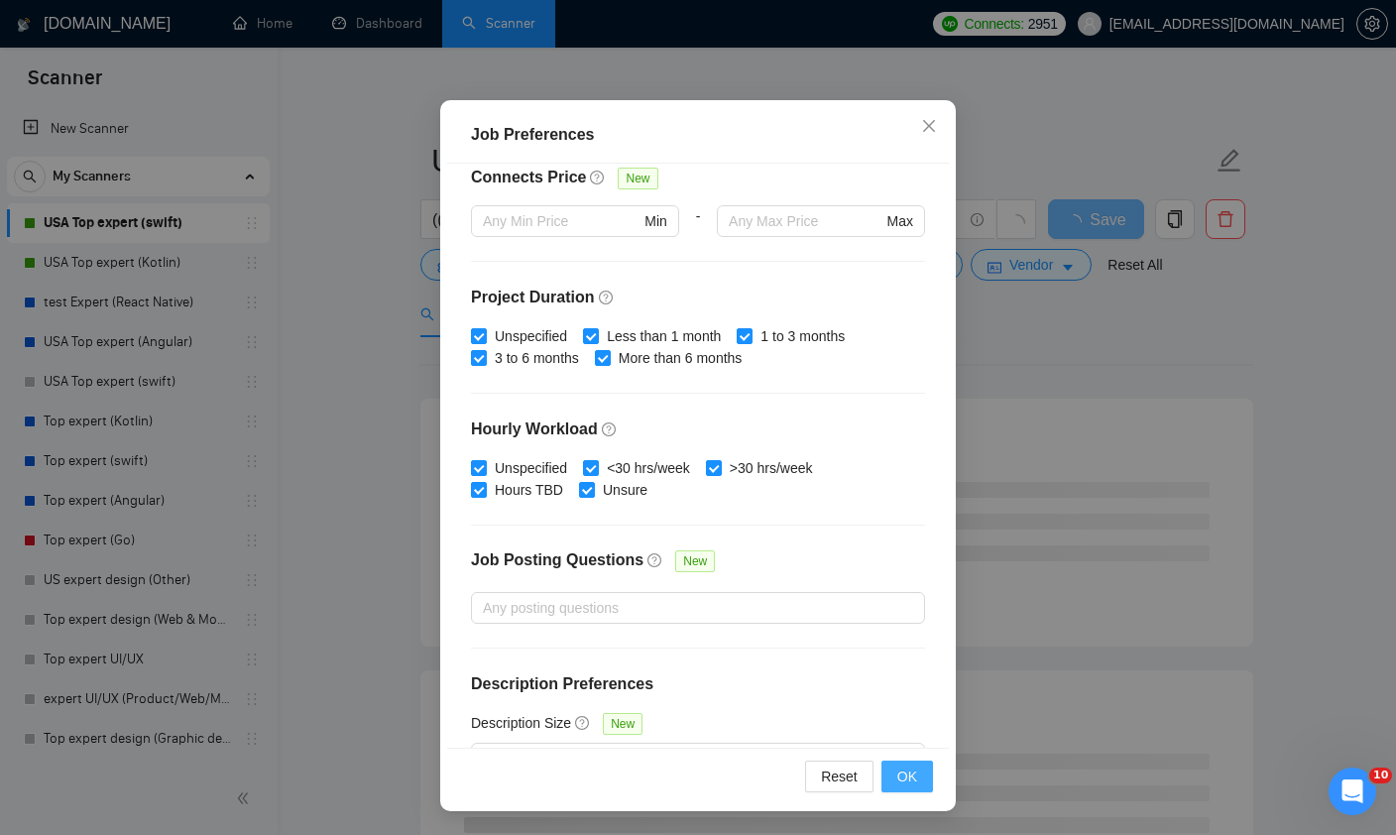
click at [908, 779] on span "OK" at bounding box center [907, 776] width 20 height 22
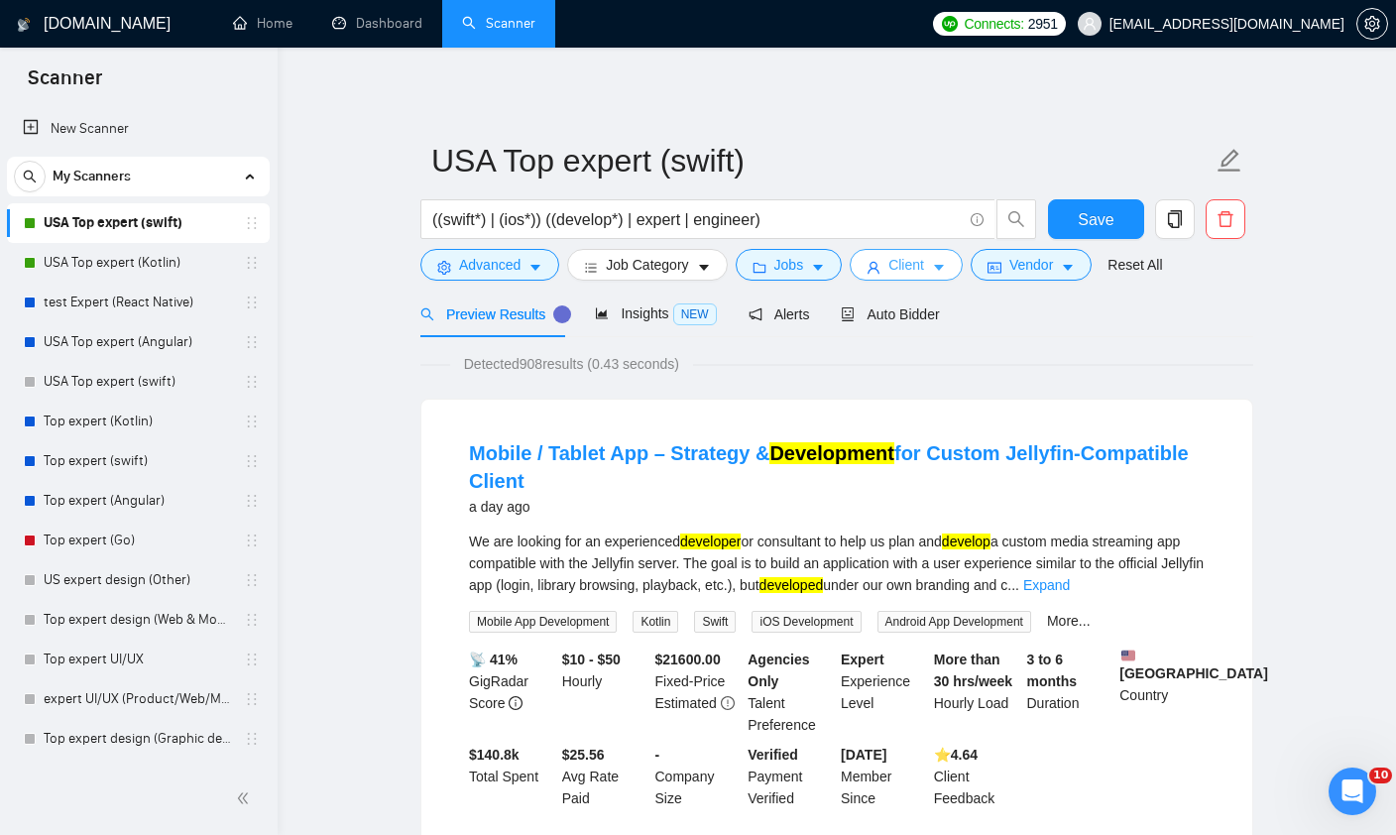
click at [888, 270] on button "Client" at bounding box center [906, 265] width 113 height 32
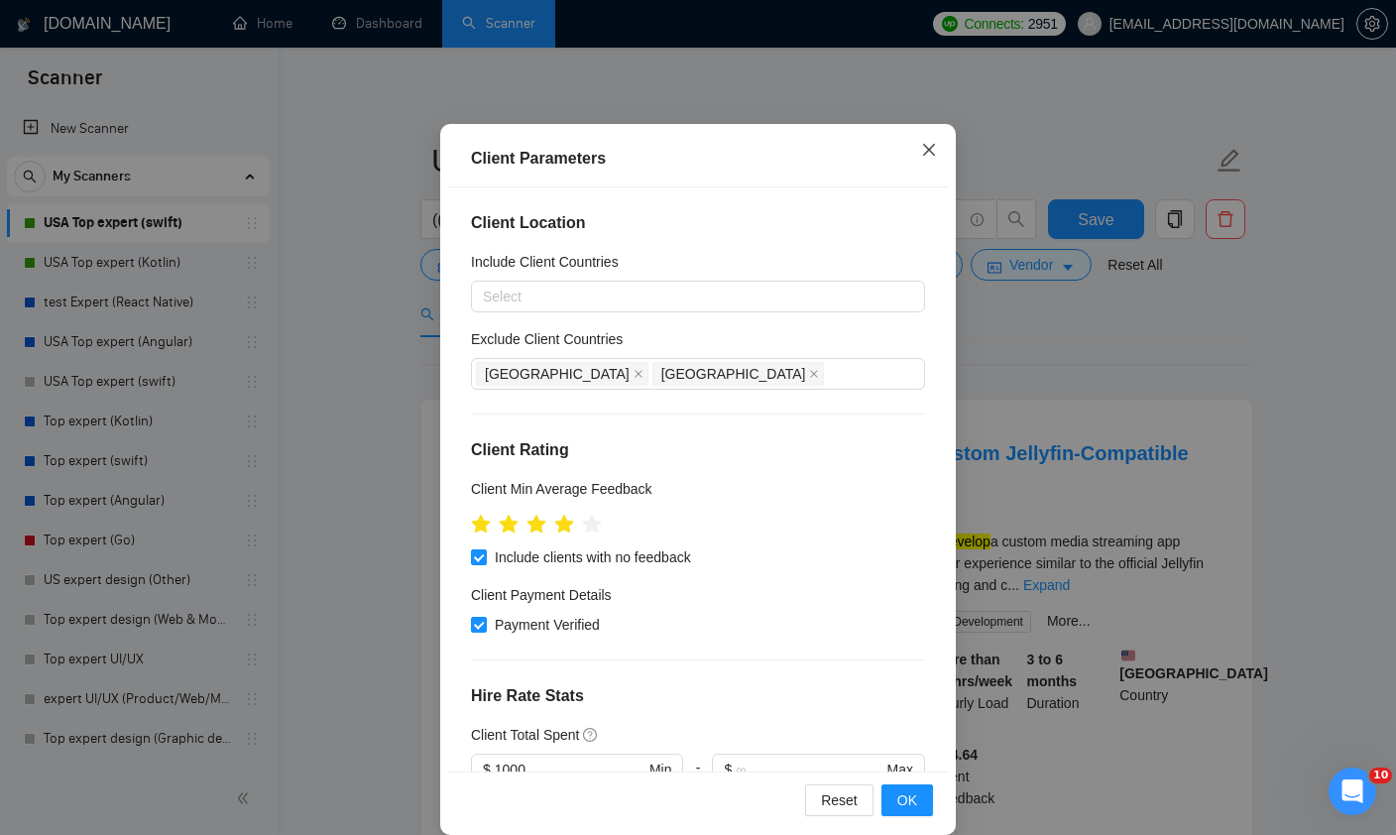
scroll to position [-1, 0]
click at [931, 156] on icon "close" at bounding box center [929, 150] width 12 height 12
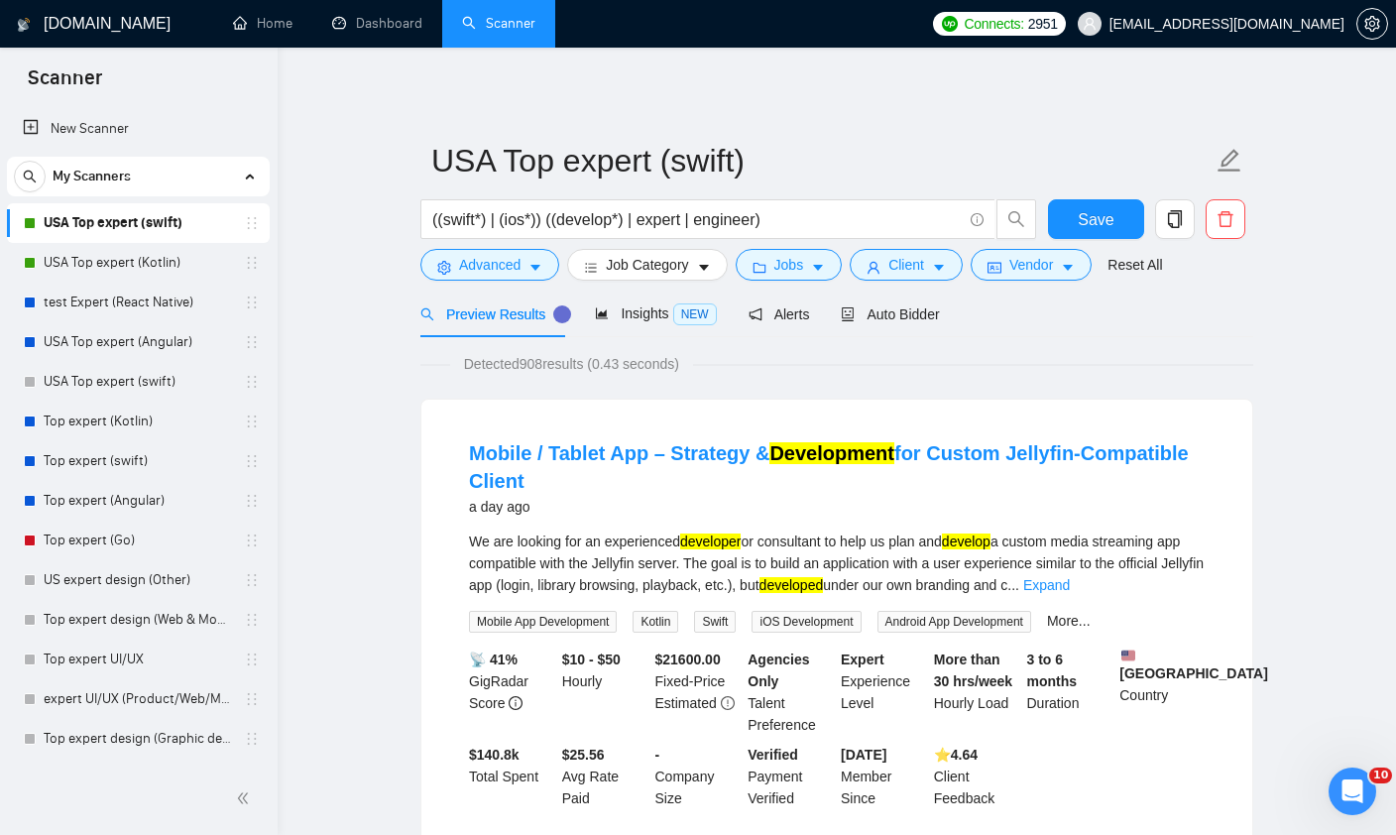
scroll to position [0, 0]
click at [818, 263] on icon "caret-down" at bounding box center [818, 268] width 14 height 14
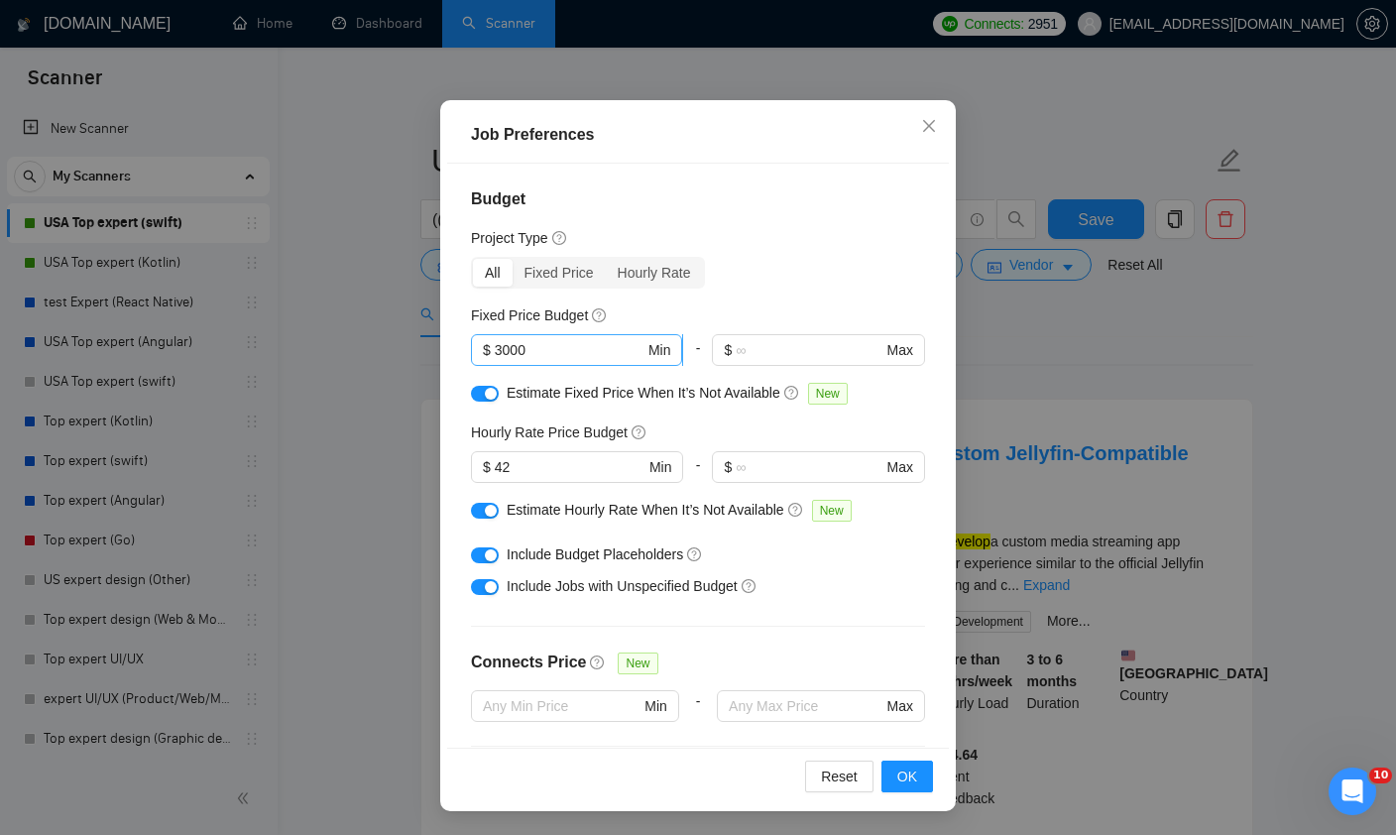
click at [504, 339] on input "3000" at bounding box center [570, 350] width 150 height 22
type input "1000"
click at [745, 241] on div "Budget Project Type All Fixed Price Hourly Rate Fixed Price Budget 1000 $ 1000 …" at bounding box center [698, 456] width 502 height 584
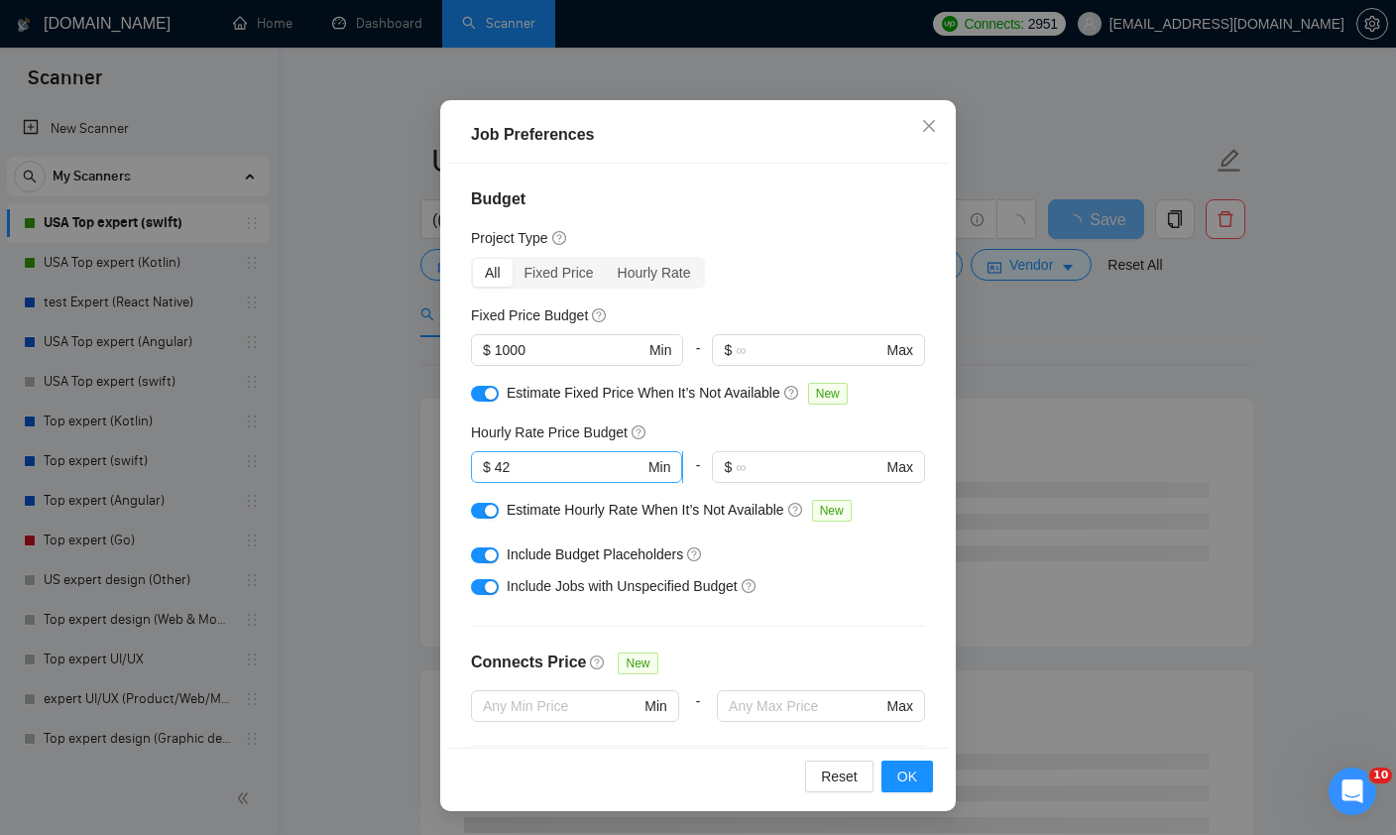
click at [577, 456] on input "42" at bounding box center [570, 467] width 150 height 22
type input "4"
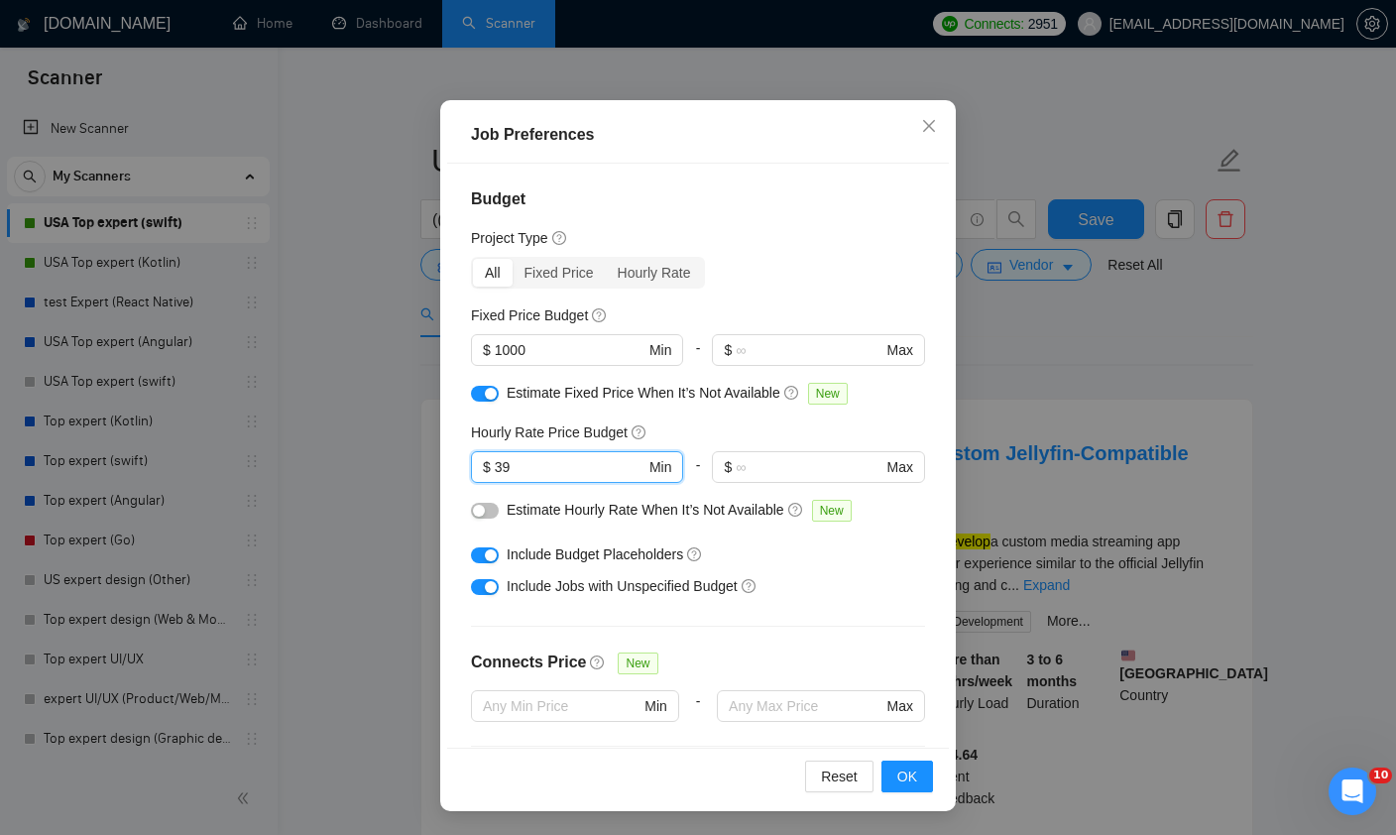
type input "39"
click at [805, 421] on div "Hourly Rate Price Budget" at bounding box center [698, 432] width 454 height 22
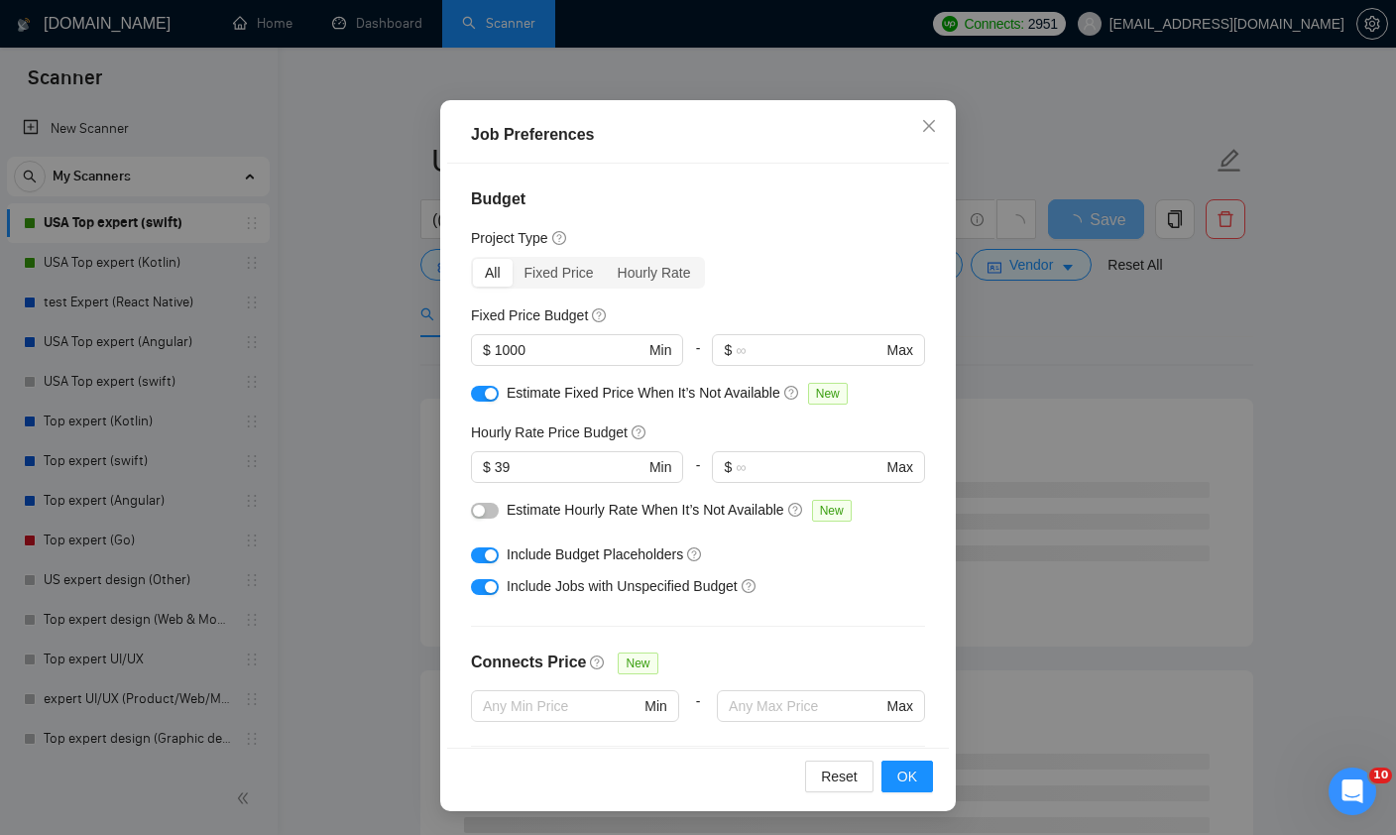
click at [485, 503] on button "button" at bounding box center [485, 511] width 28 height 16
click at [915, 775] on span "OK" at bounding box center [907, 776] width 20 height 22
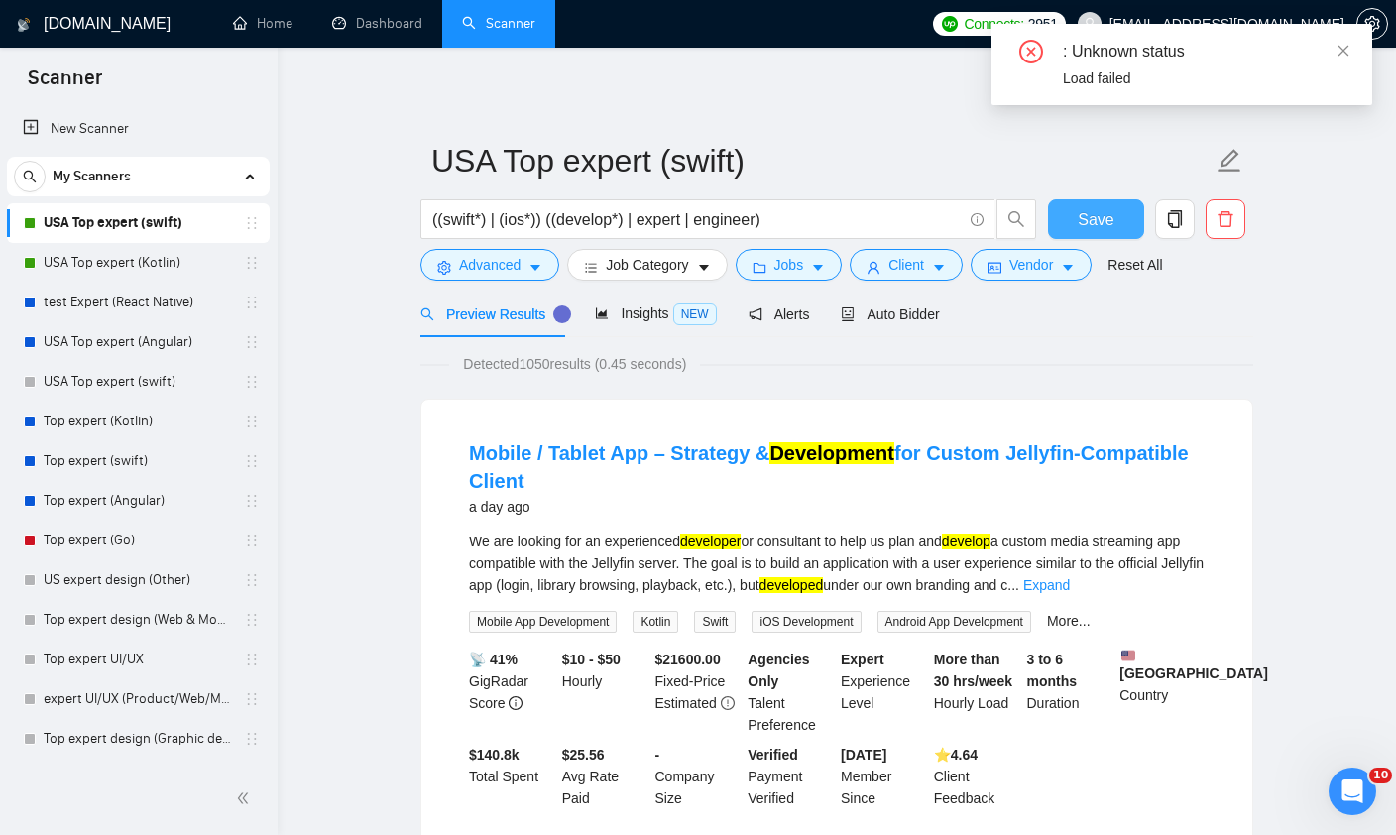
click at [1082, 228] on span "Save" at bounding box center [1096, 219] width 36 height 25
